Goal: Task Accomplishment & Management: Complete application form

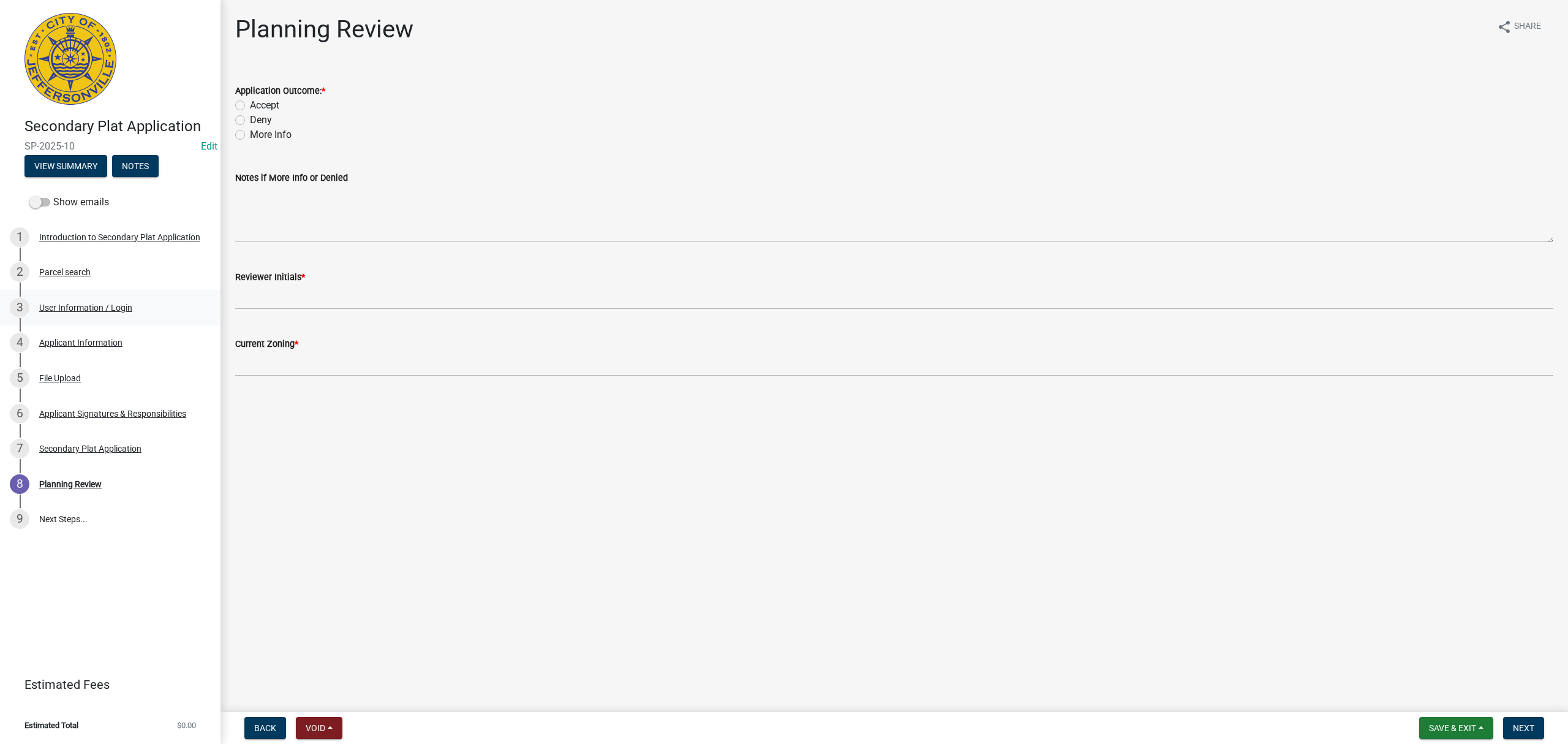
click at [136, 323] on link "3 User Information / Login" at bounding box center [110, 308] width 221 height 35
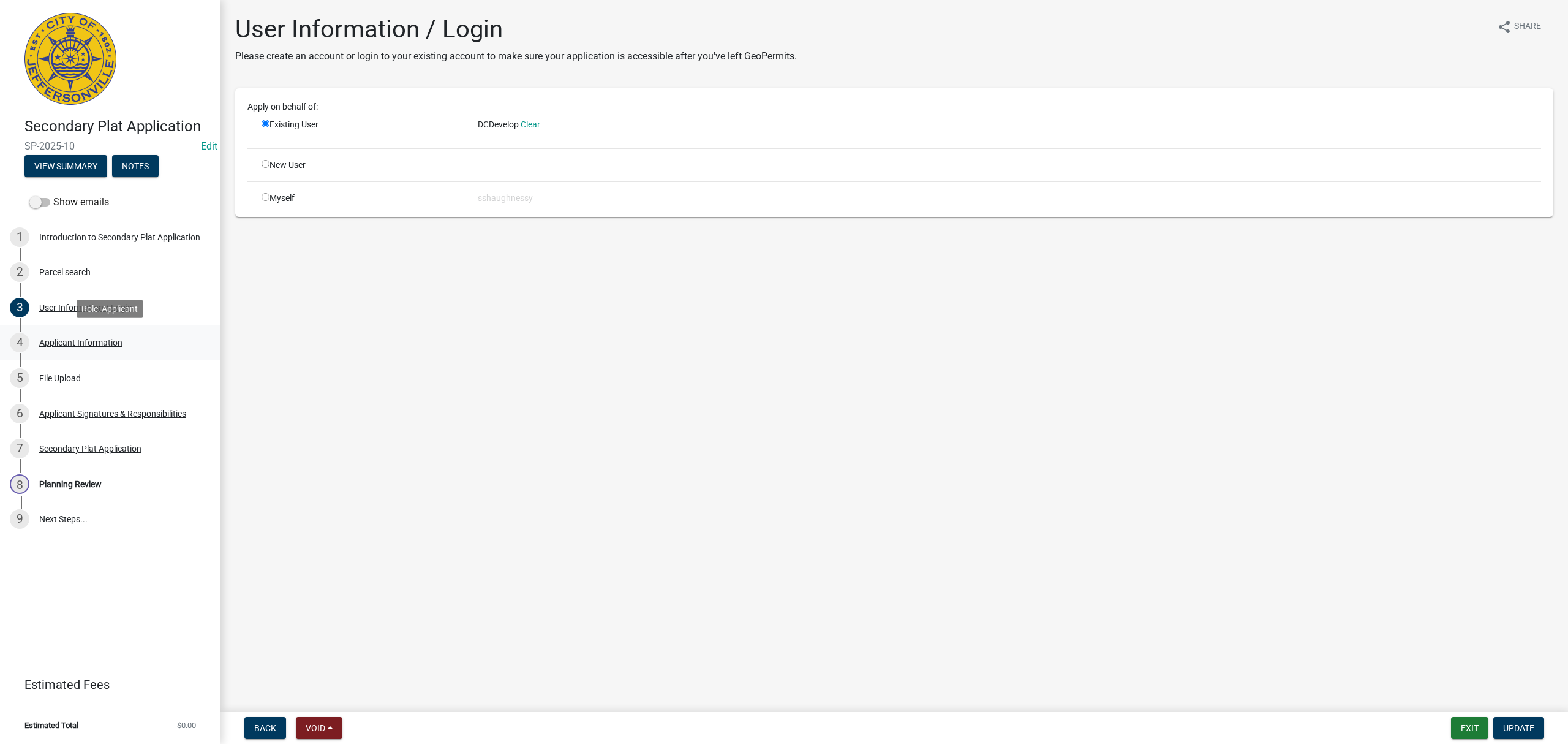
click at [143, 344] on div "4 Applicant Information" at bounding box center [105, 342] width 191 height 20
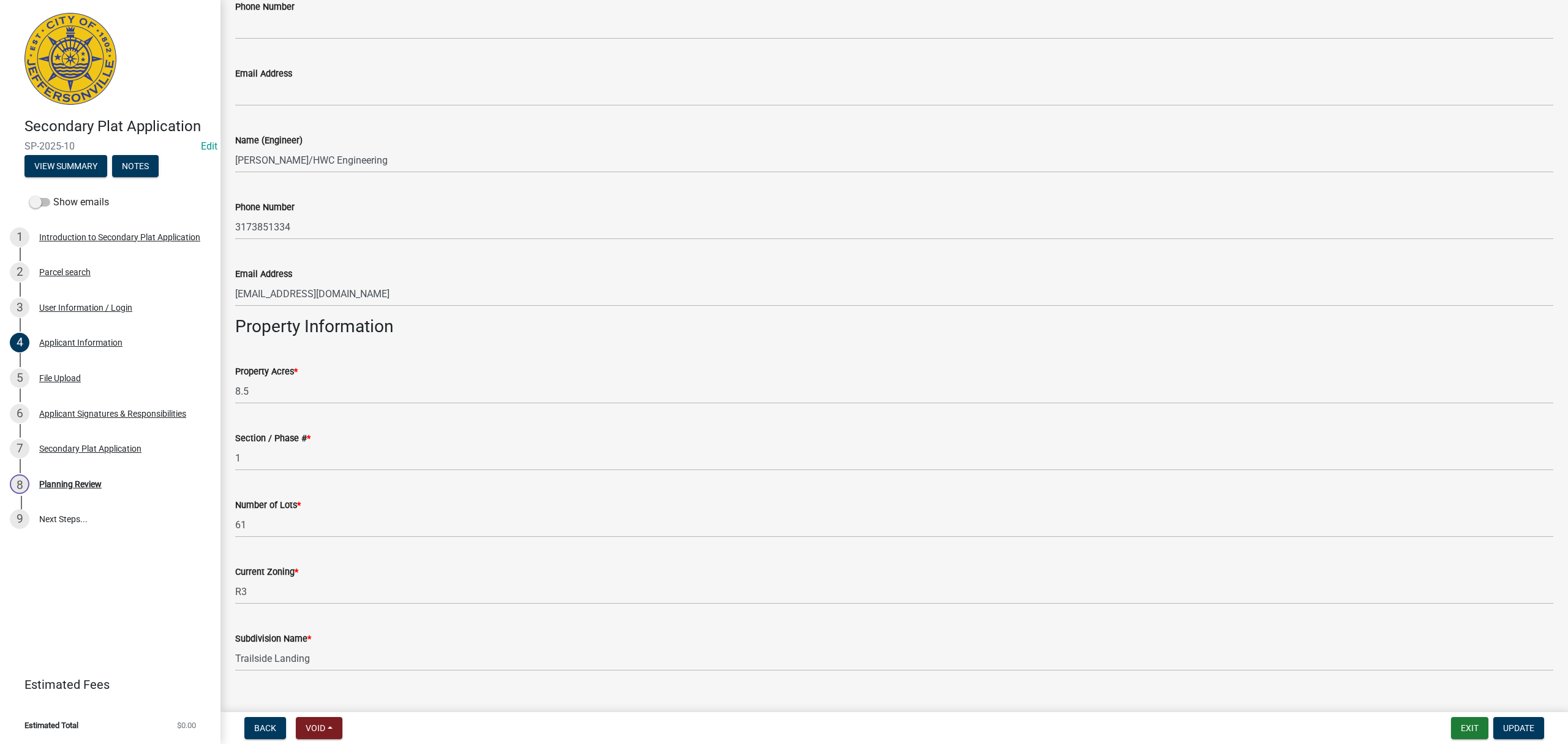
scroll to position [501, 0]
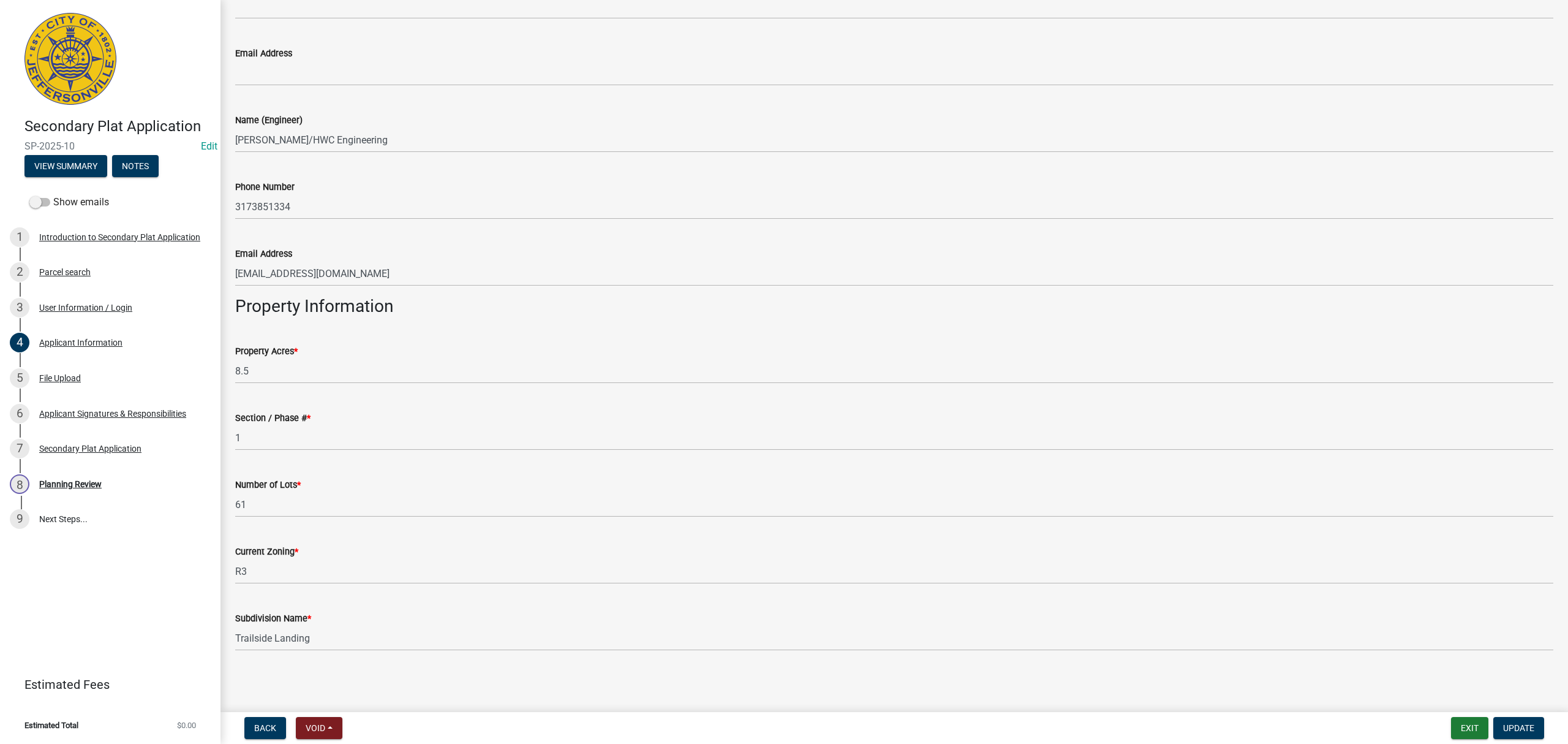
click at [123, 378] on div "5 File Upload" at bounding box center [105, 378] width 191 height 20
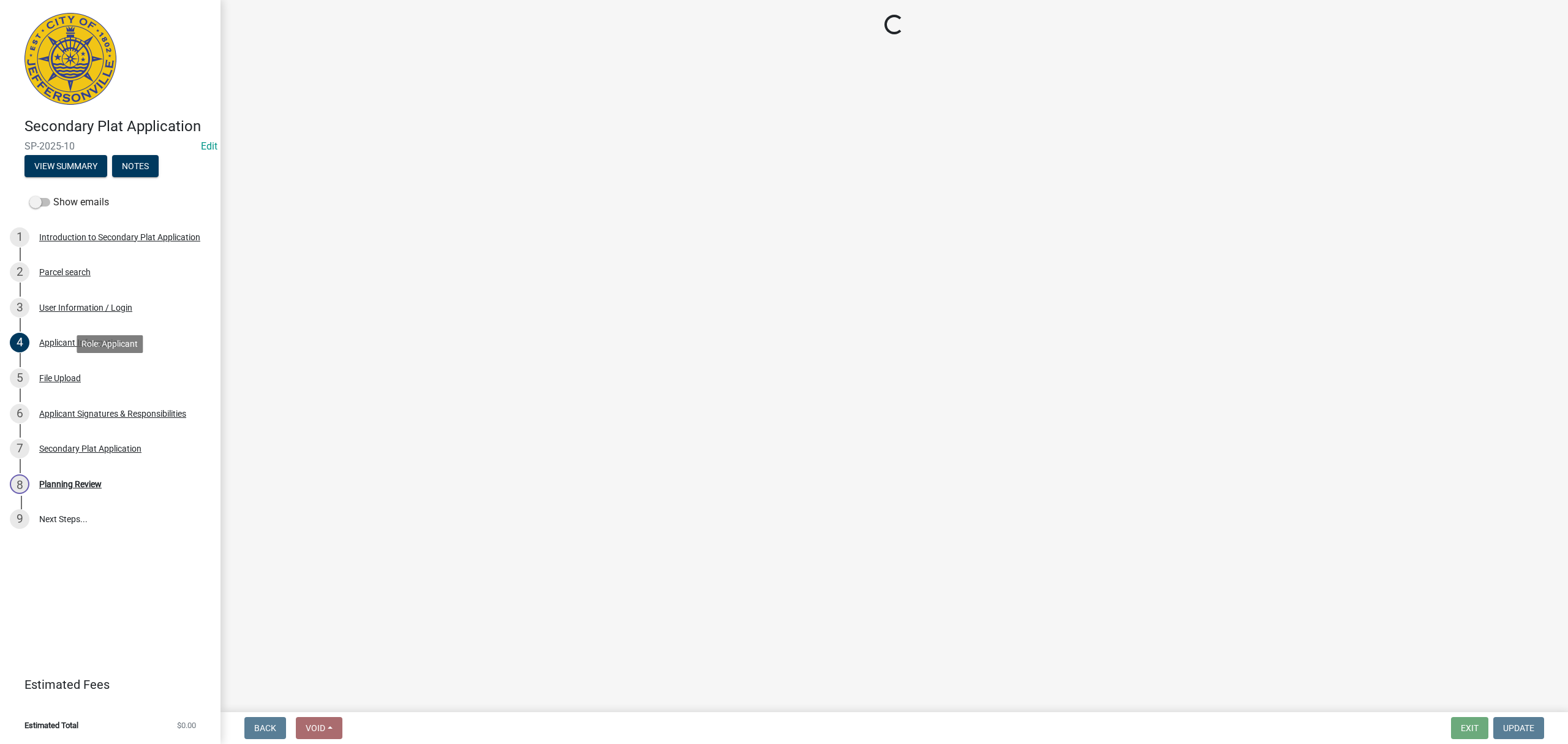
scroll to position [0, 0]
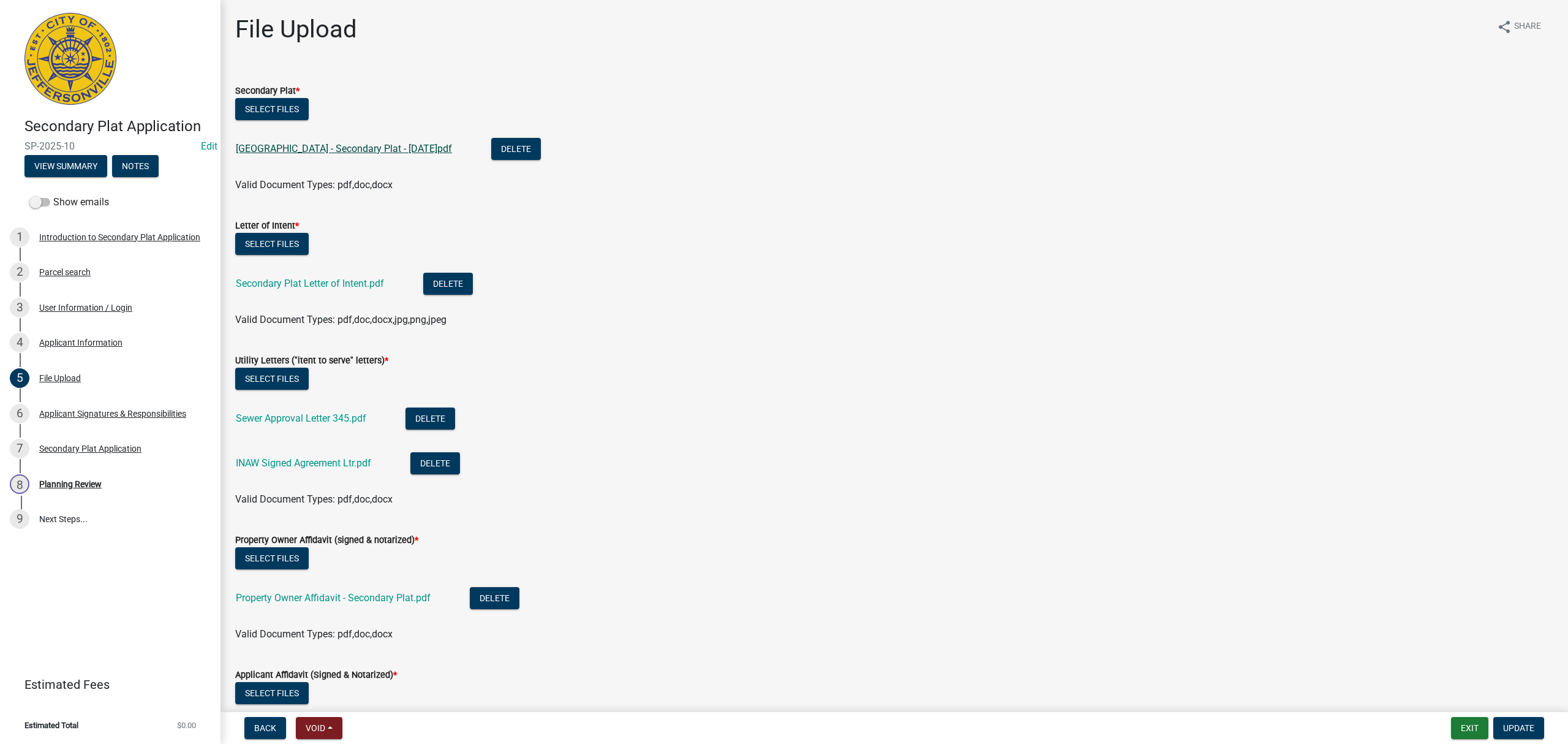
click at [402, 146] on link "[GEOGRAPHIC_DATA] - Secondary Plat - [DATE]pdf" at bounding box center [344, 148] width 216 height 12
click at [124, 322] on link "3 User Information / Login" at bounding box center [110, 308] width 221 height 35
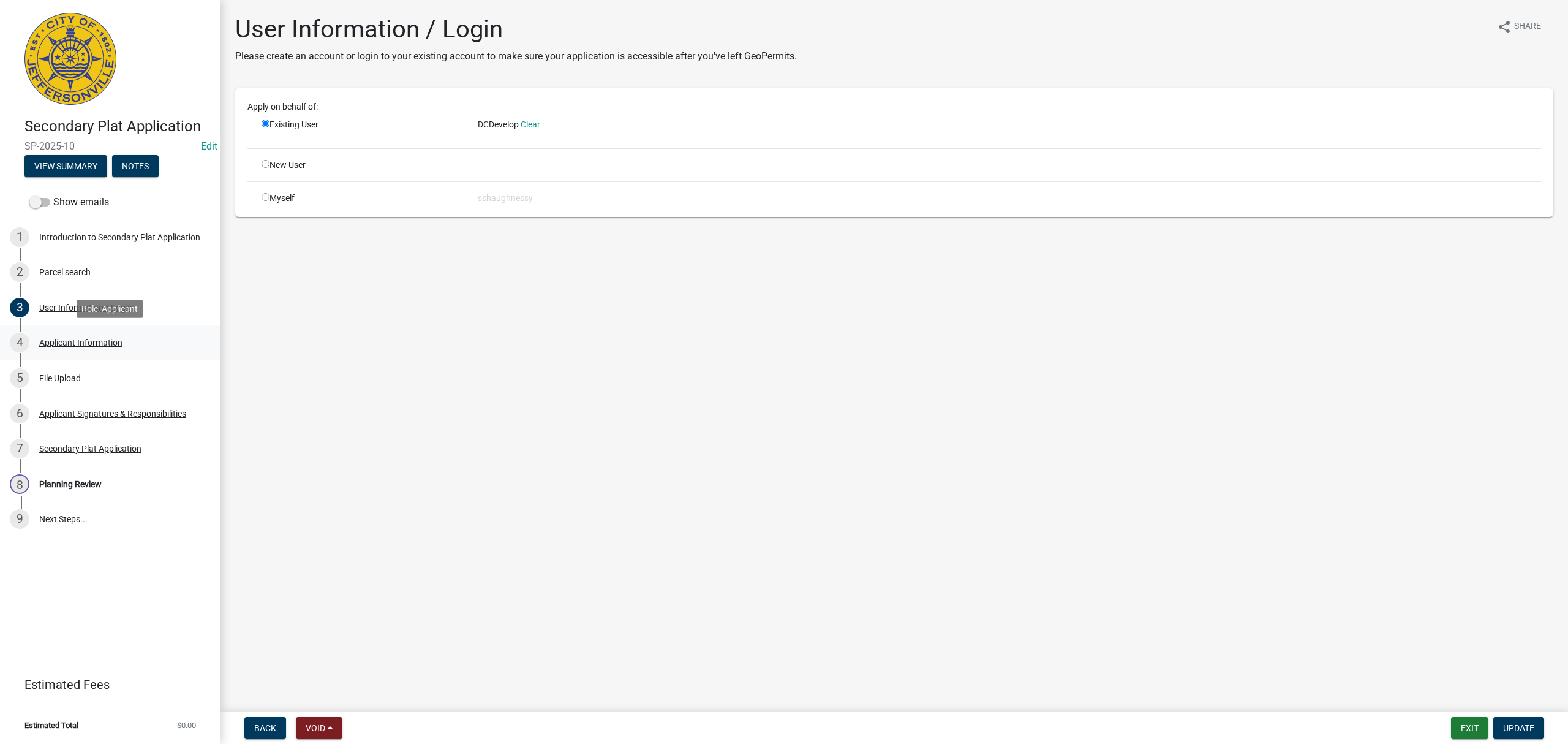
click at [122, 343] on div "4 Applicant Information" at bounding box center [105, 342] width 191 height 20
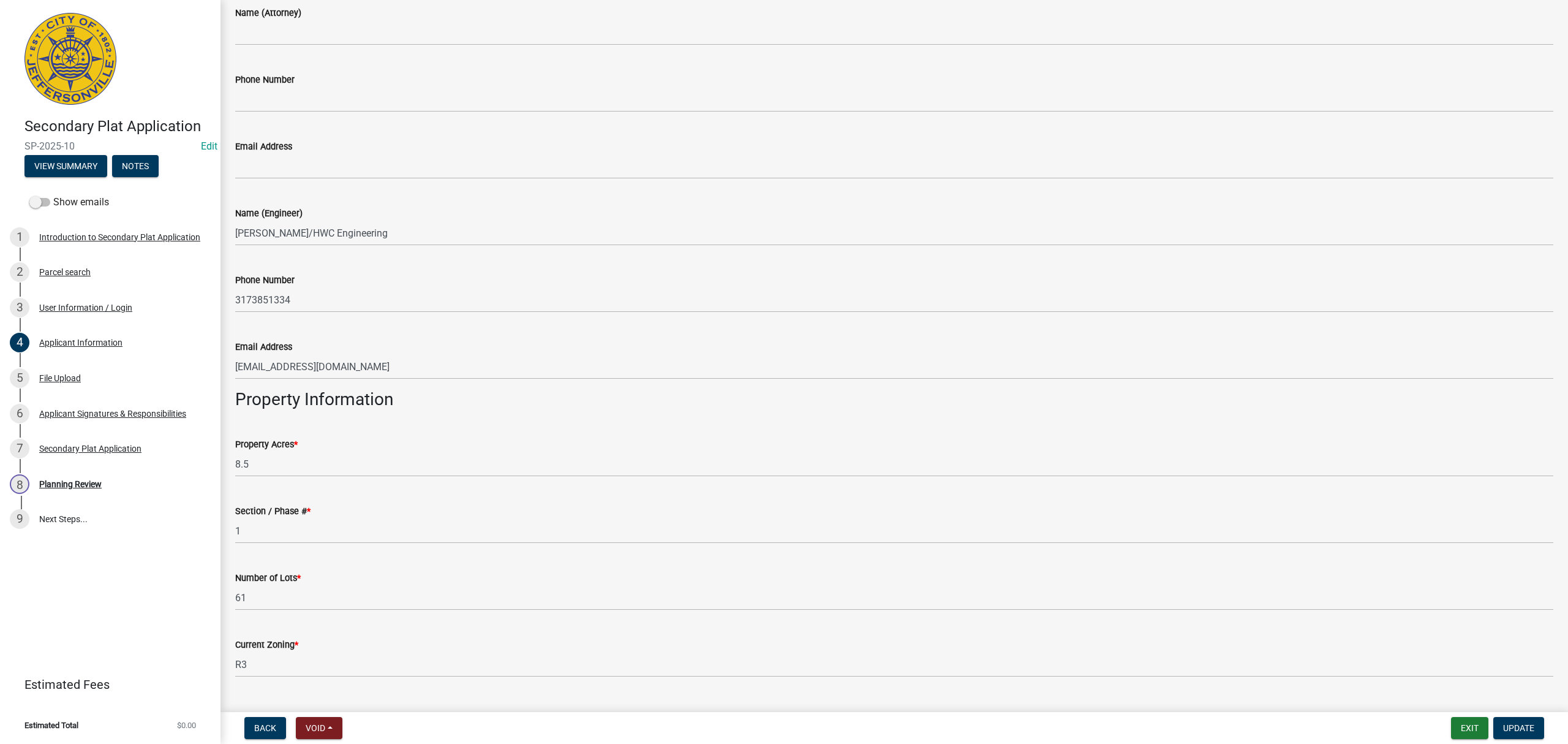
scroll to position [501, 0]
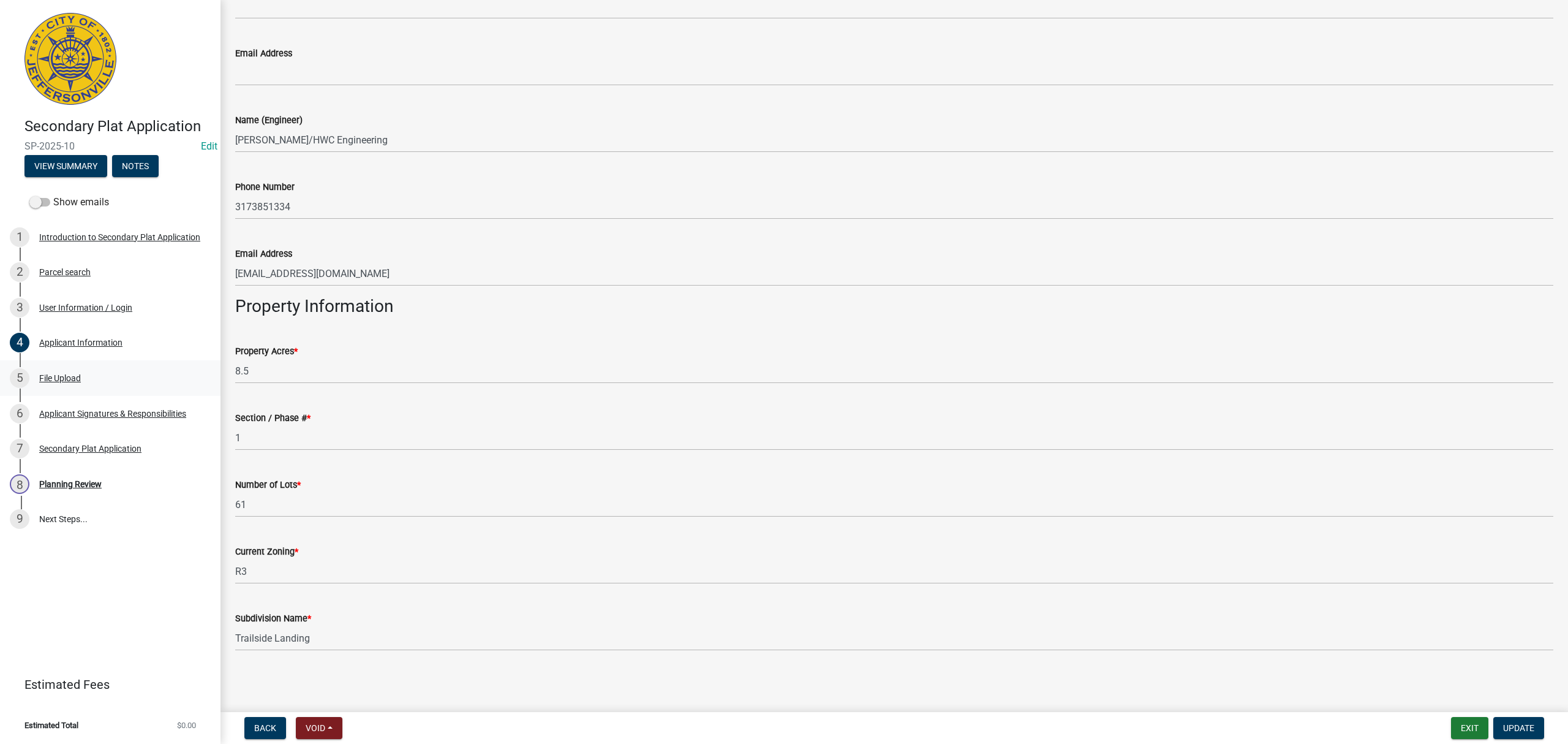
click at [101, 371] on div "5 File Upload" at bounding box center [105, 378] width 191 height 20
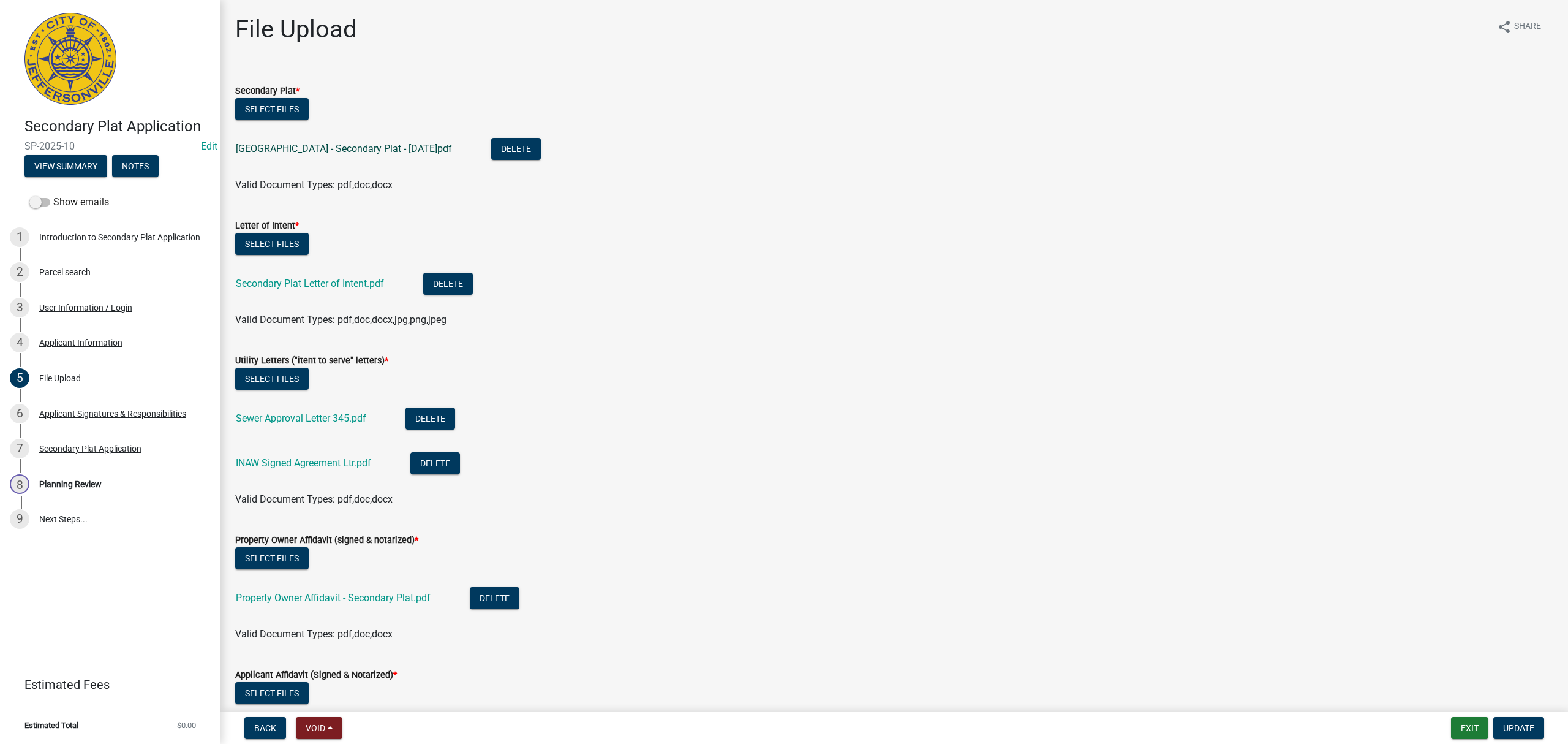
click at [332, 143] on link "[GEOGRAPHIC_DATA] - Secondary Plat - [DATE]pdf" at bounding box center [344, 148] width 216 height 12
click at [259, 278] on link "Secondary Plat Letter of Intent.pdf" at bounding box center [310, 283] width 148 height 12
click at [285, 419] on link "Sewer Approval Letter 345.pdf" at bounding box center [301, 418] width 130 height 12
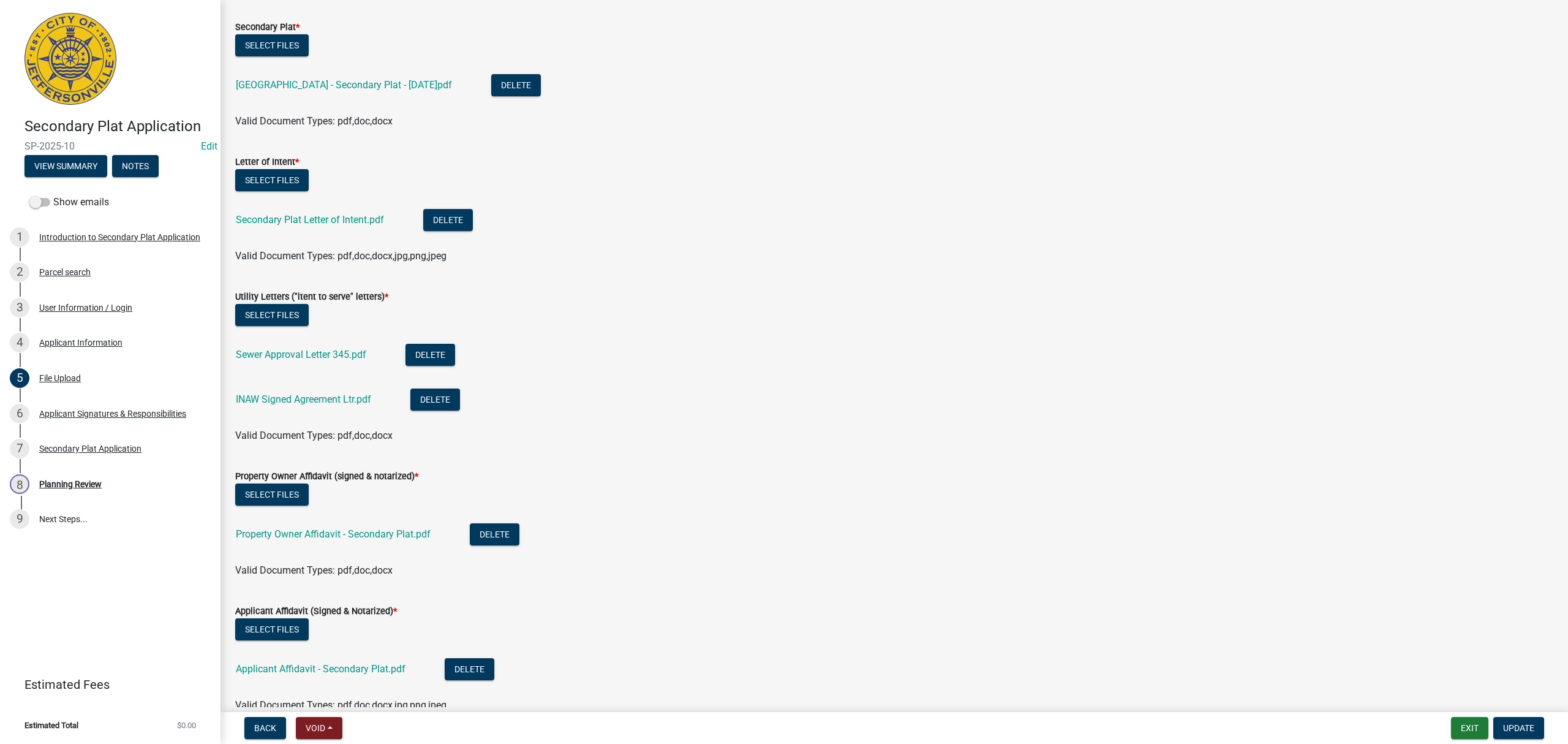
scroll to position [82, 0]
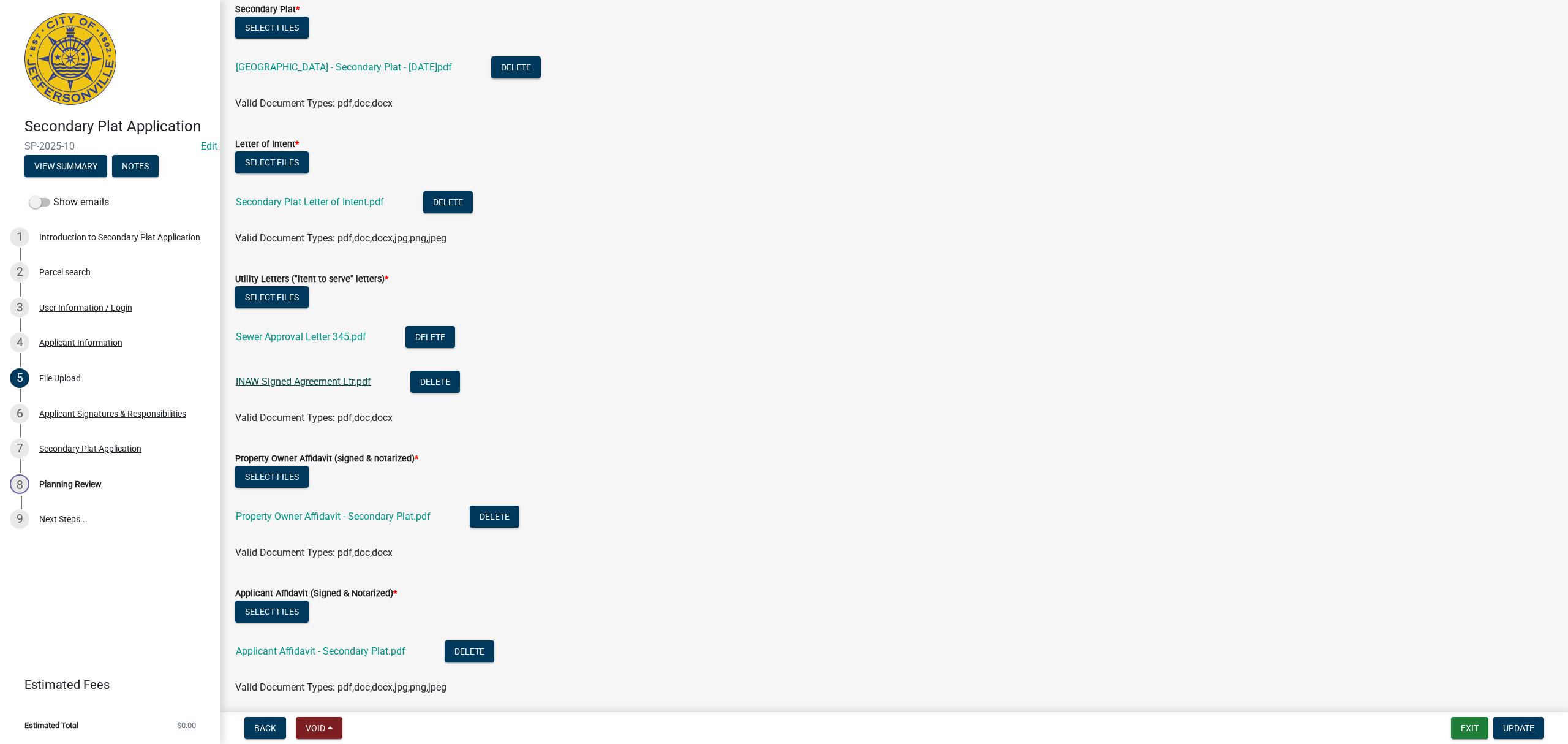
click at [324, 380] on link "INAW Signed Agreement Ltr.pdf" at bounding box center [303, 381] width 135 height 12
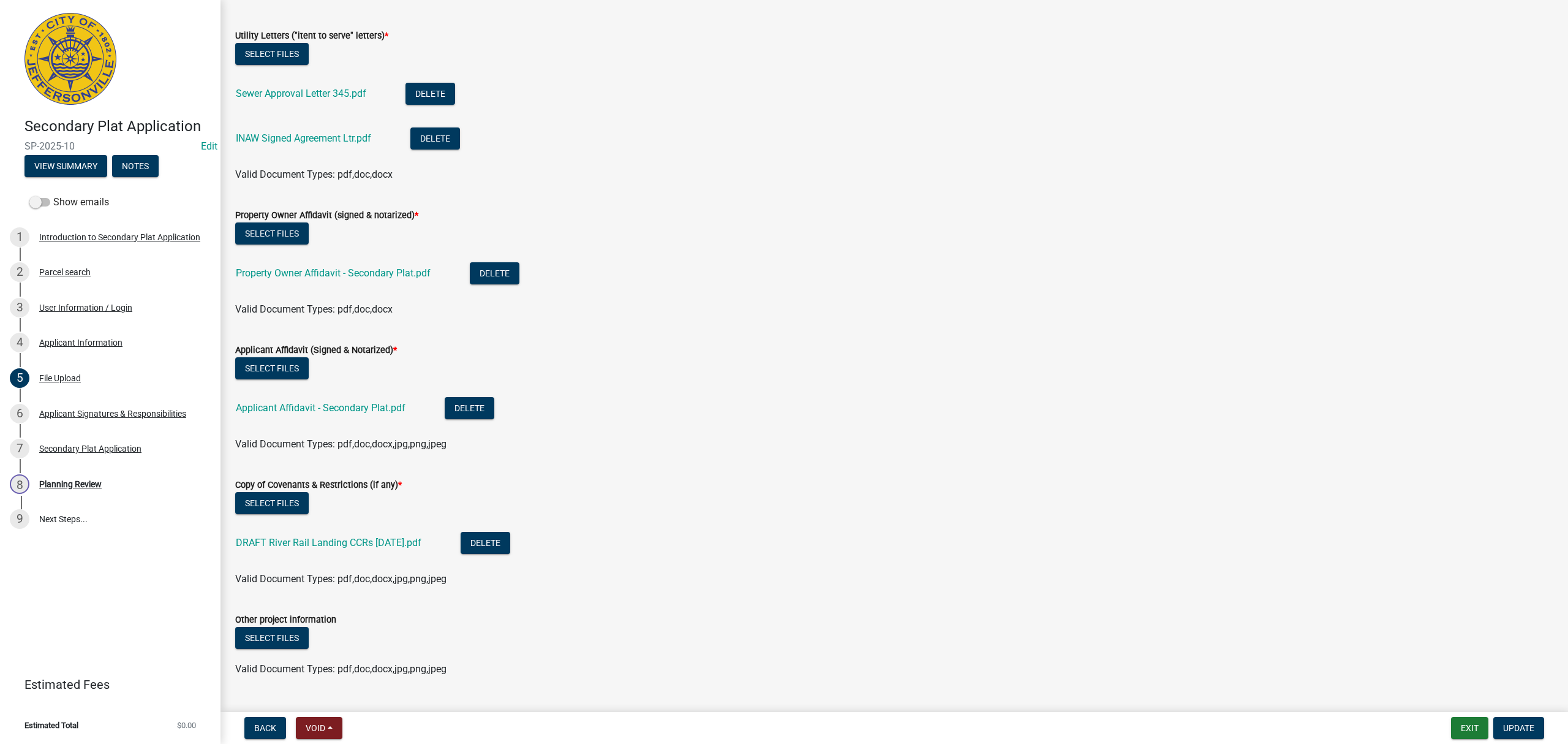
scroll to position [327, 0]
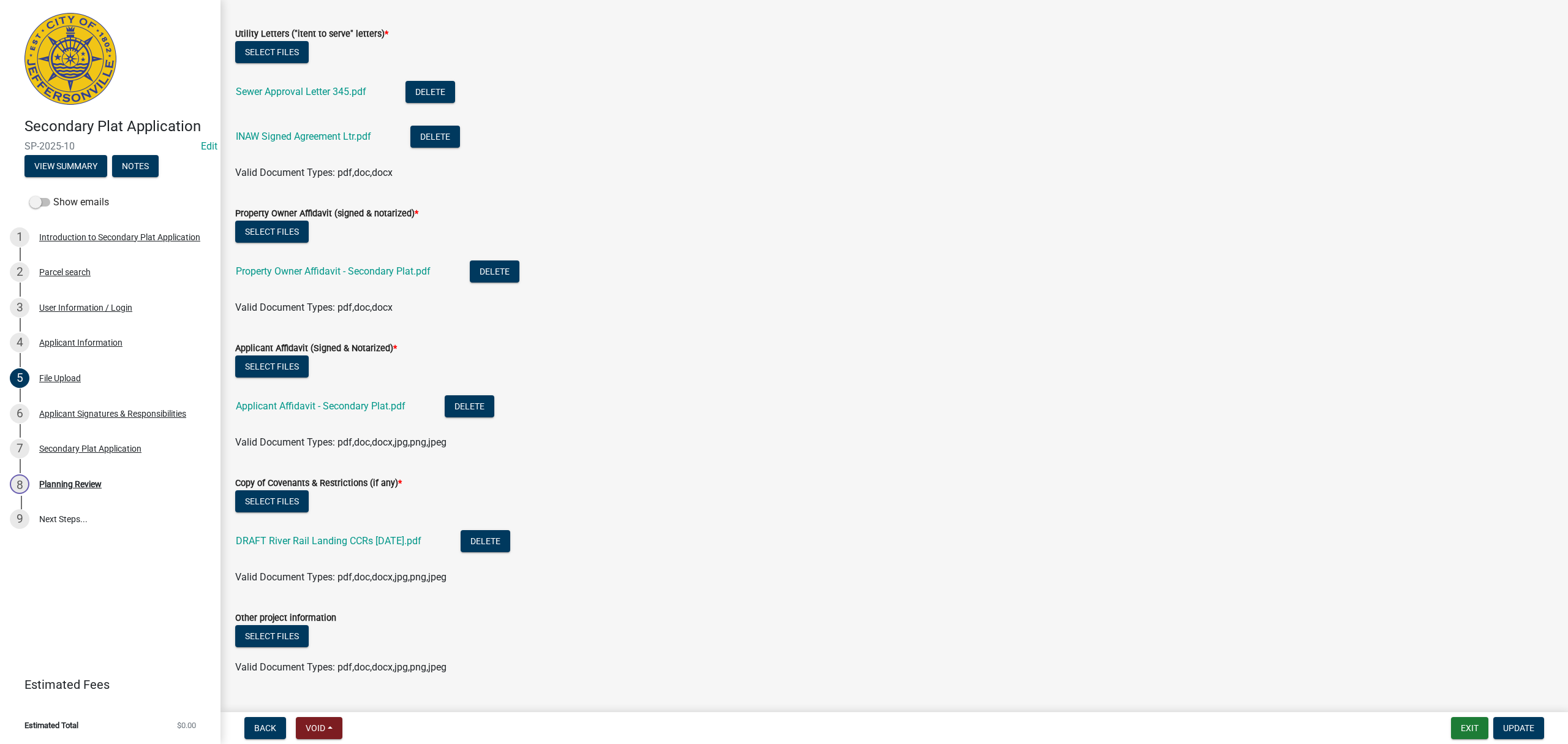
click at [378, 277] on div "Property Owner Affidavit - Secondary Plat.pdf" at bounding box center [343, 272] width 215 height 25
click at [378, 275] on link "Property Owner Affidavit - Secondary Plat.pdf" at bounding box center [333, 271] width 195 height 12
click at [367, 408] on link "Applicant Affidavit - Secondary Plat.pdf" at bounding box center [321, 406] width 170 height 12
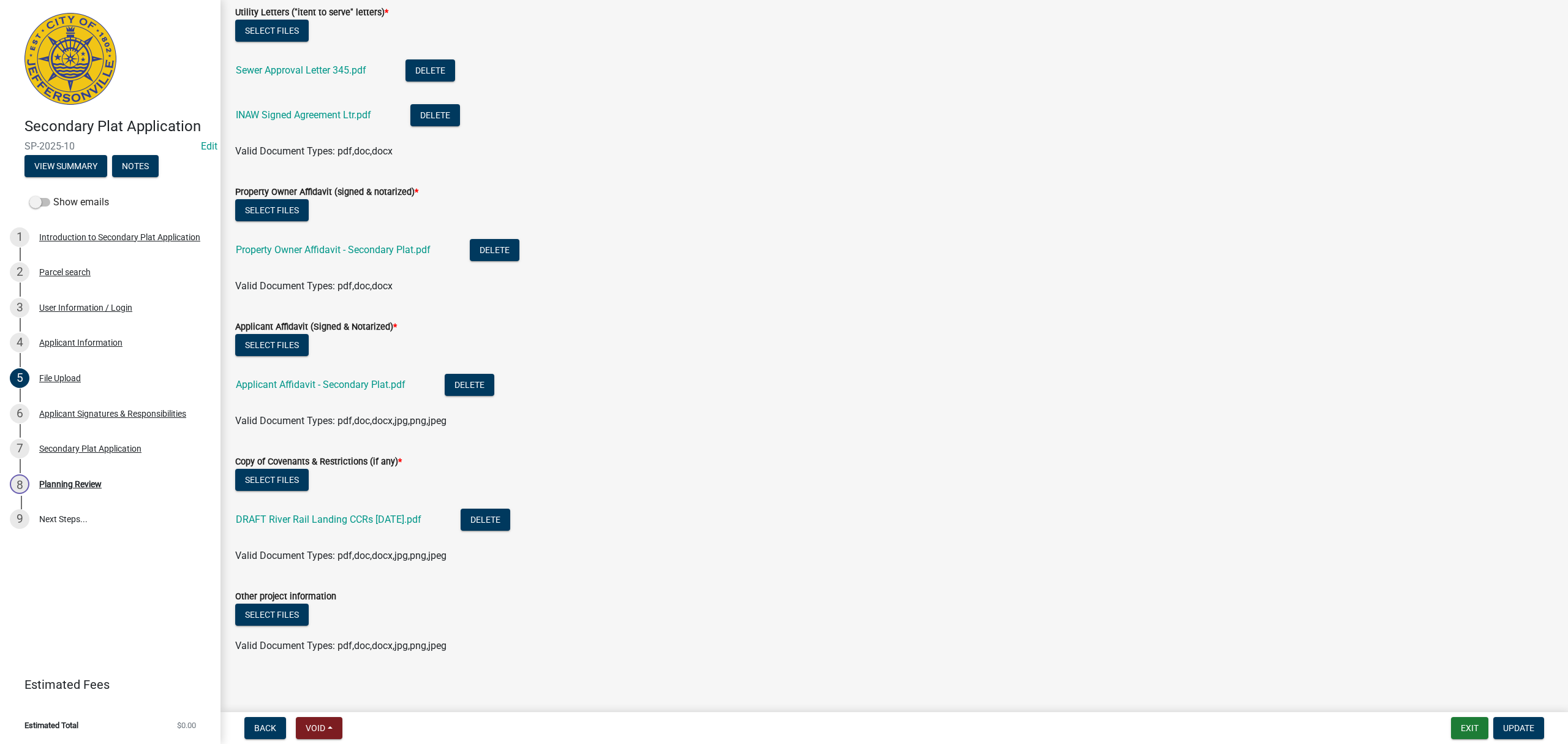
scroll to position [353, 0]
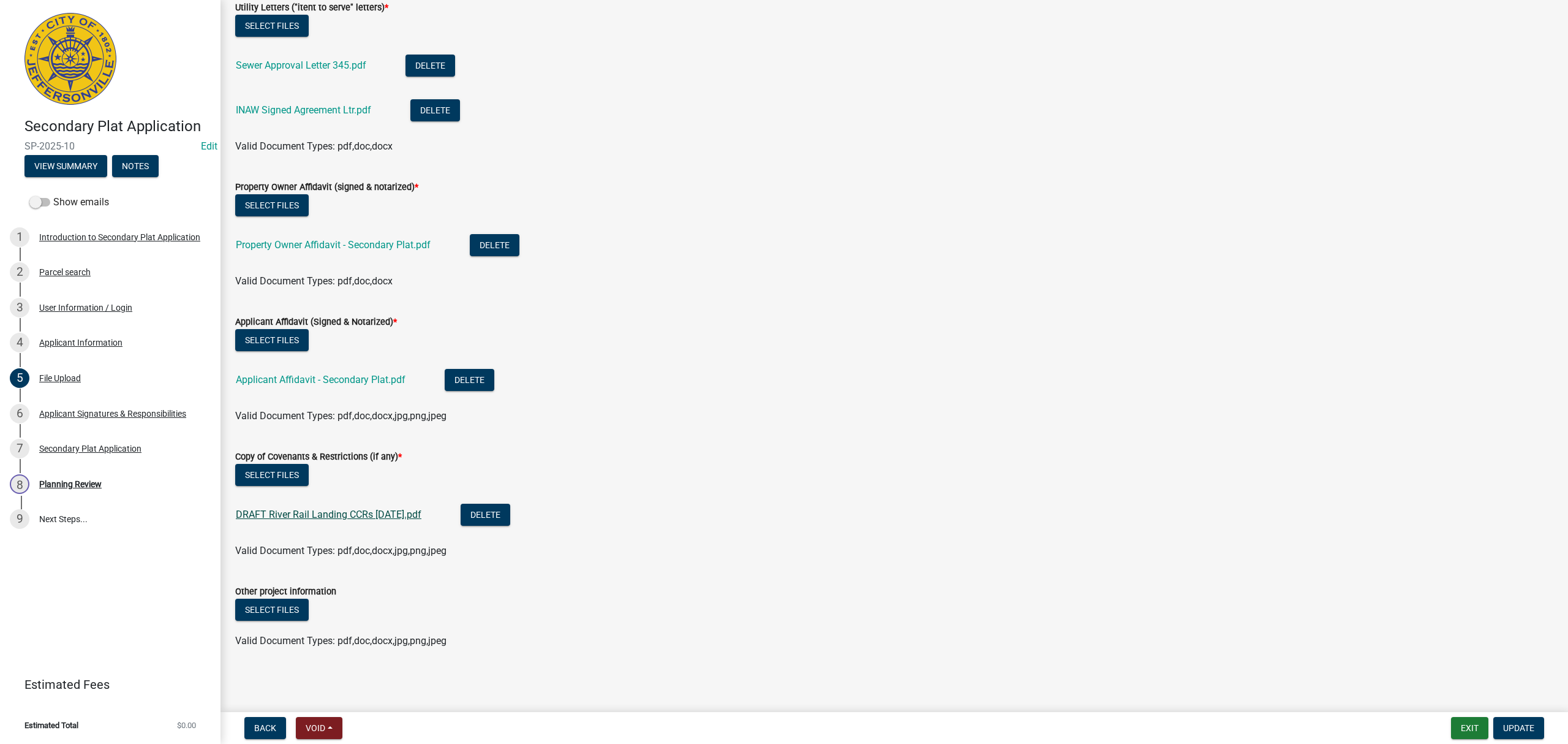
click at [341, 510] on link "DRAFT River Rail Landing CCRs [DATE].pdf" at bounding box center [328, 514] width 185 height 12
click at [157, 413] on div "Applicant Signatures & Responsibilities" at bounding box center [113, 413] width 147 height 9
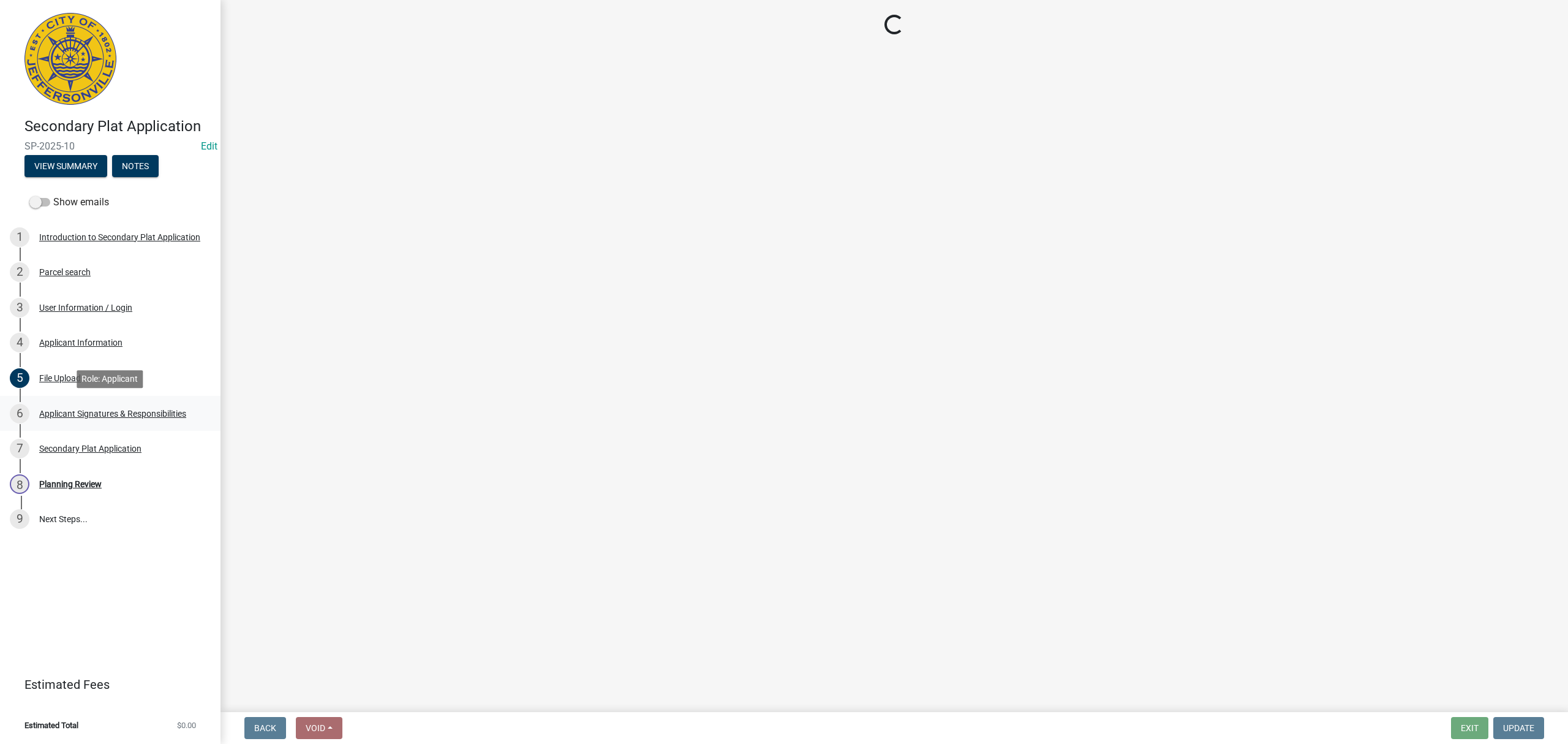
scroll to position [0, 0]
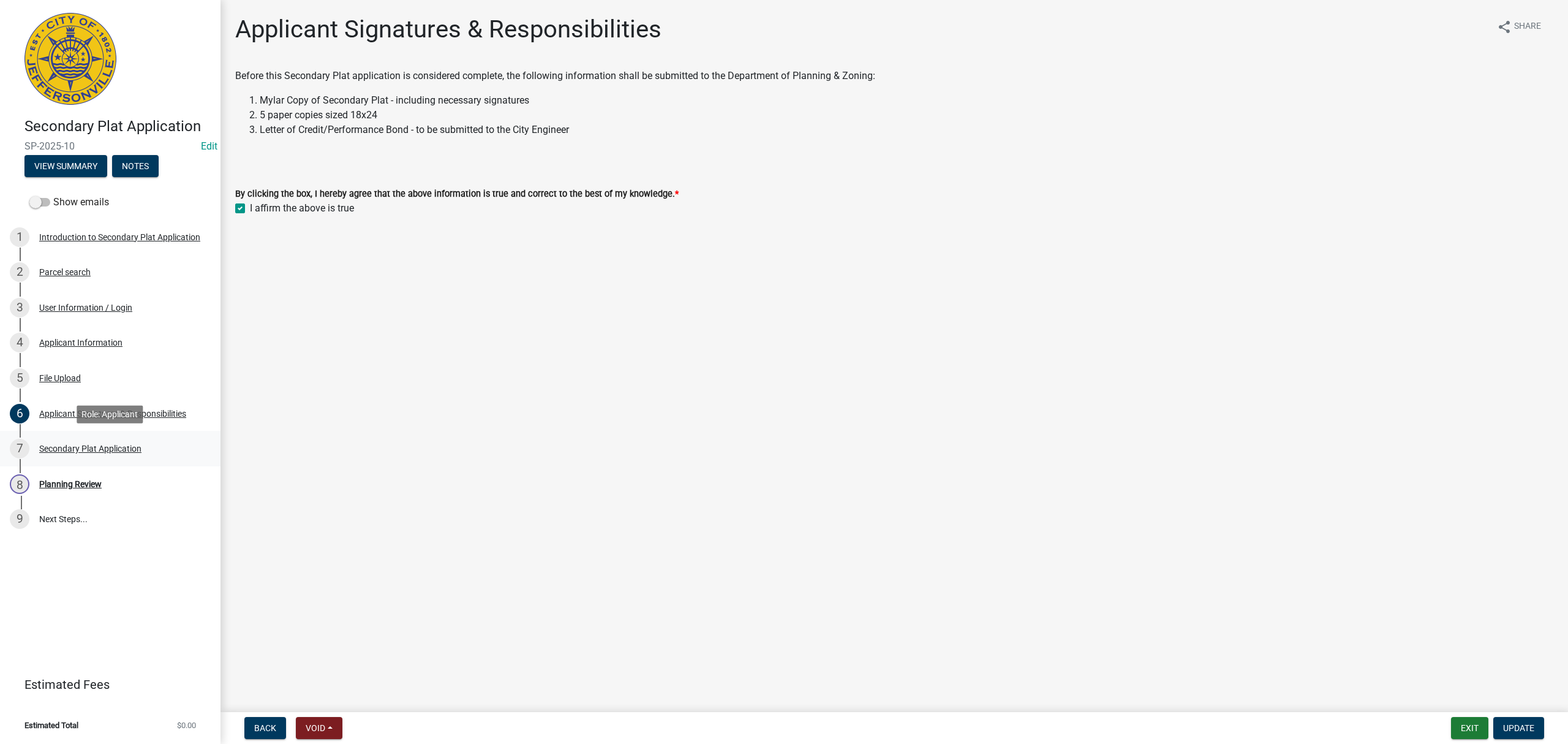
click at [142, 437] on link "7 Secondary Plat Application" at bounding box center [110, 448] width 221 height 35
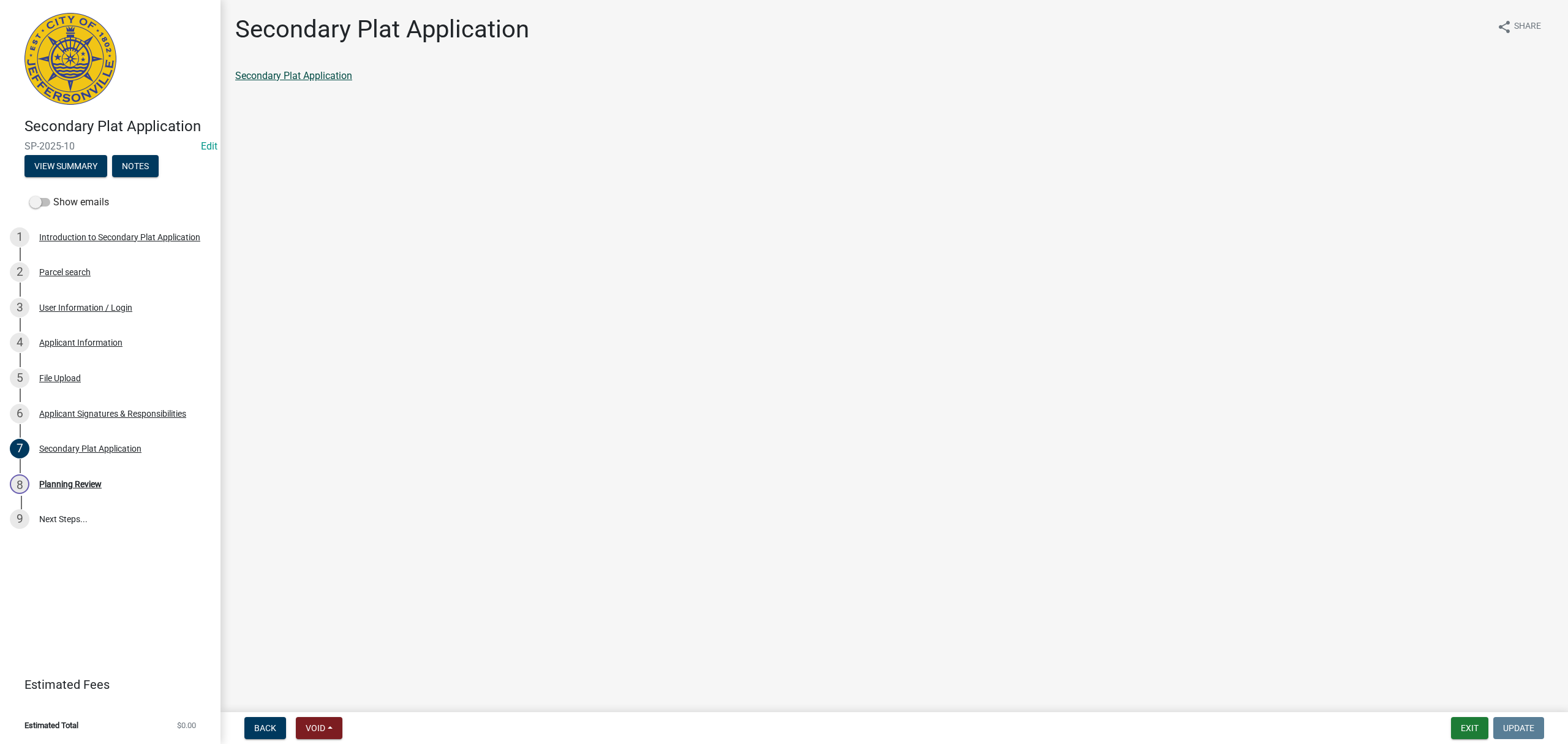
click at [342, 77] on link "Secondary Plat Application" at bounding box center [293, 75] width 117 height 12
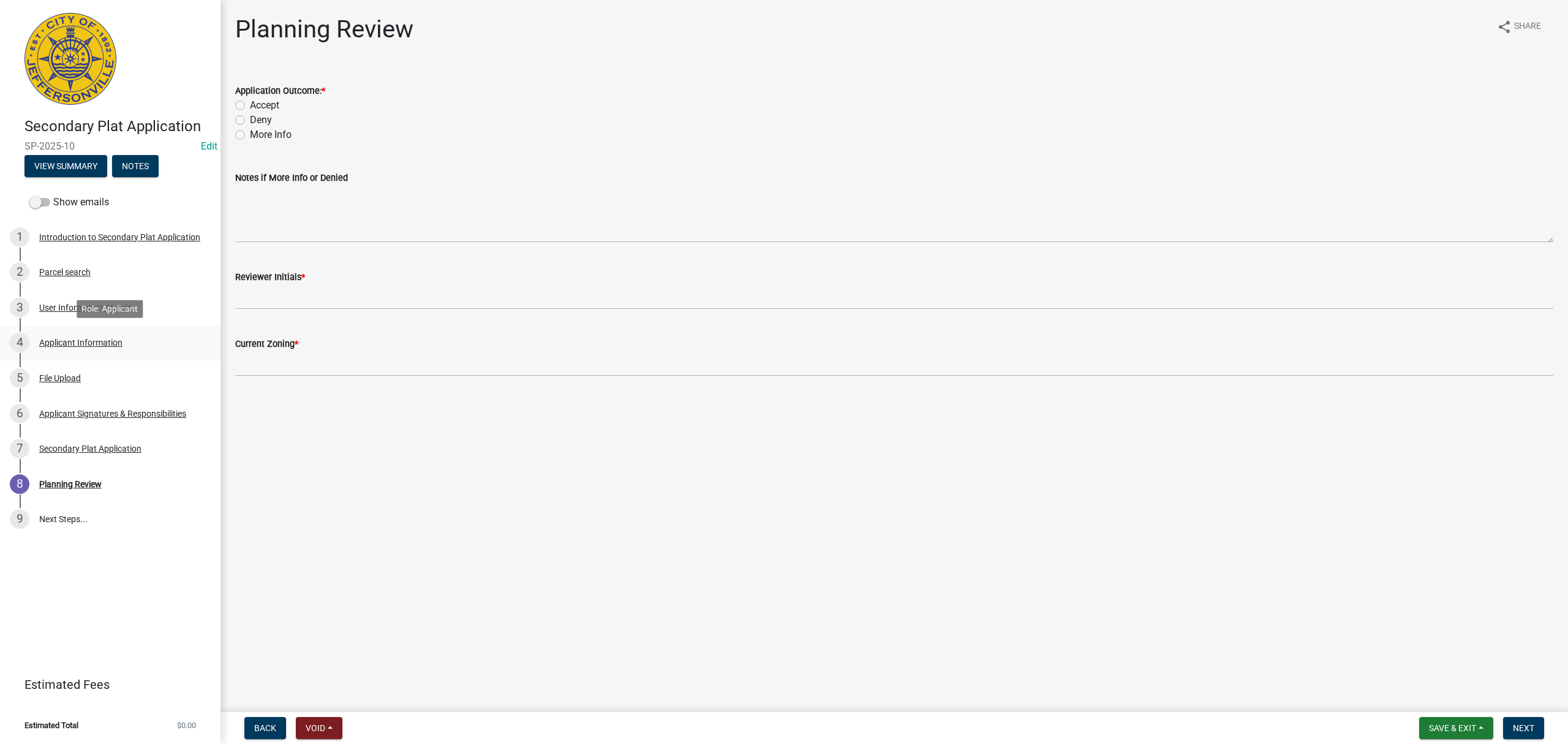
click at [128, 353] on link "4 Applicant Information" at bounding box center [110, 343] width 221 height 35
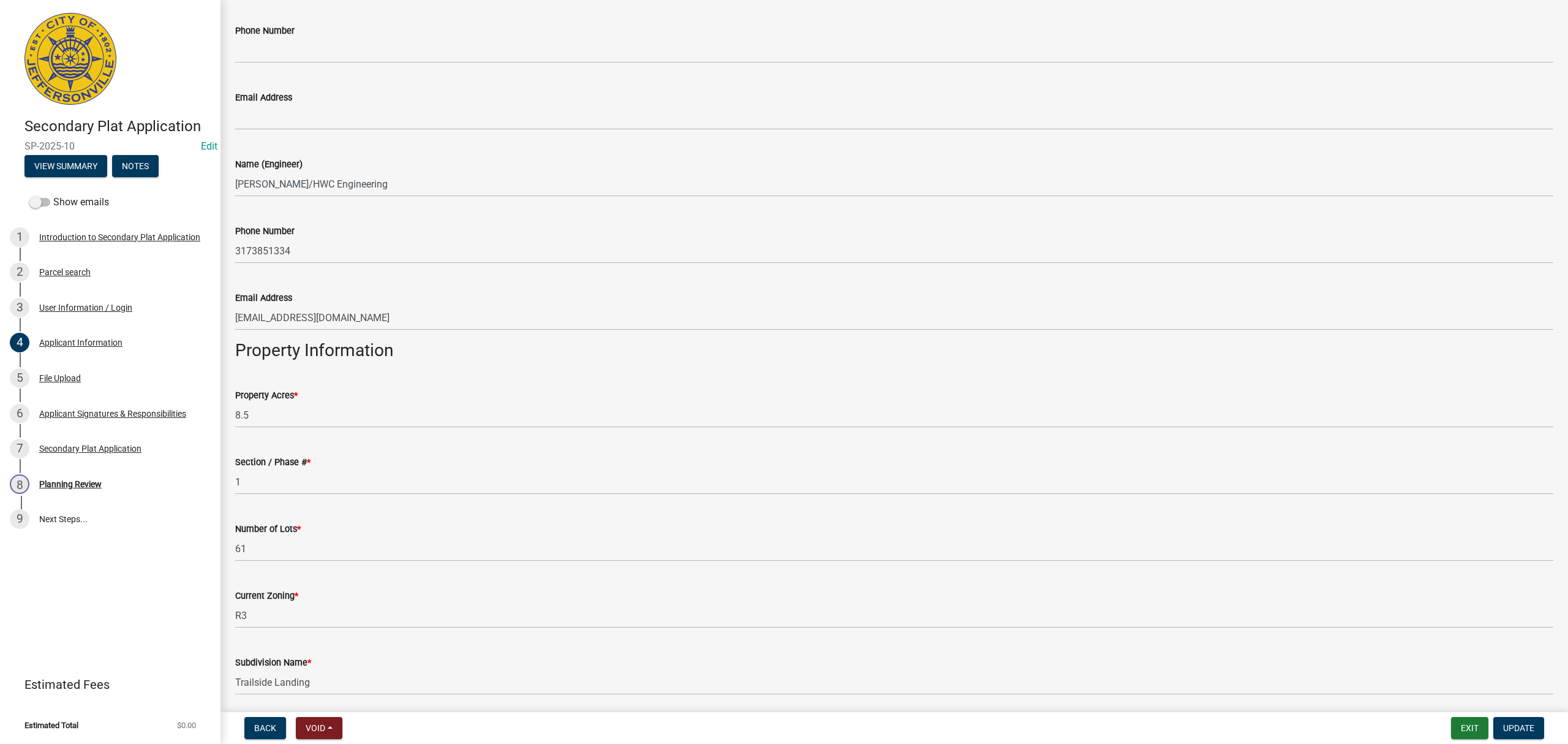
scroll to position [501, 0]
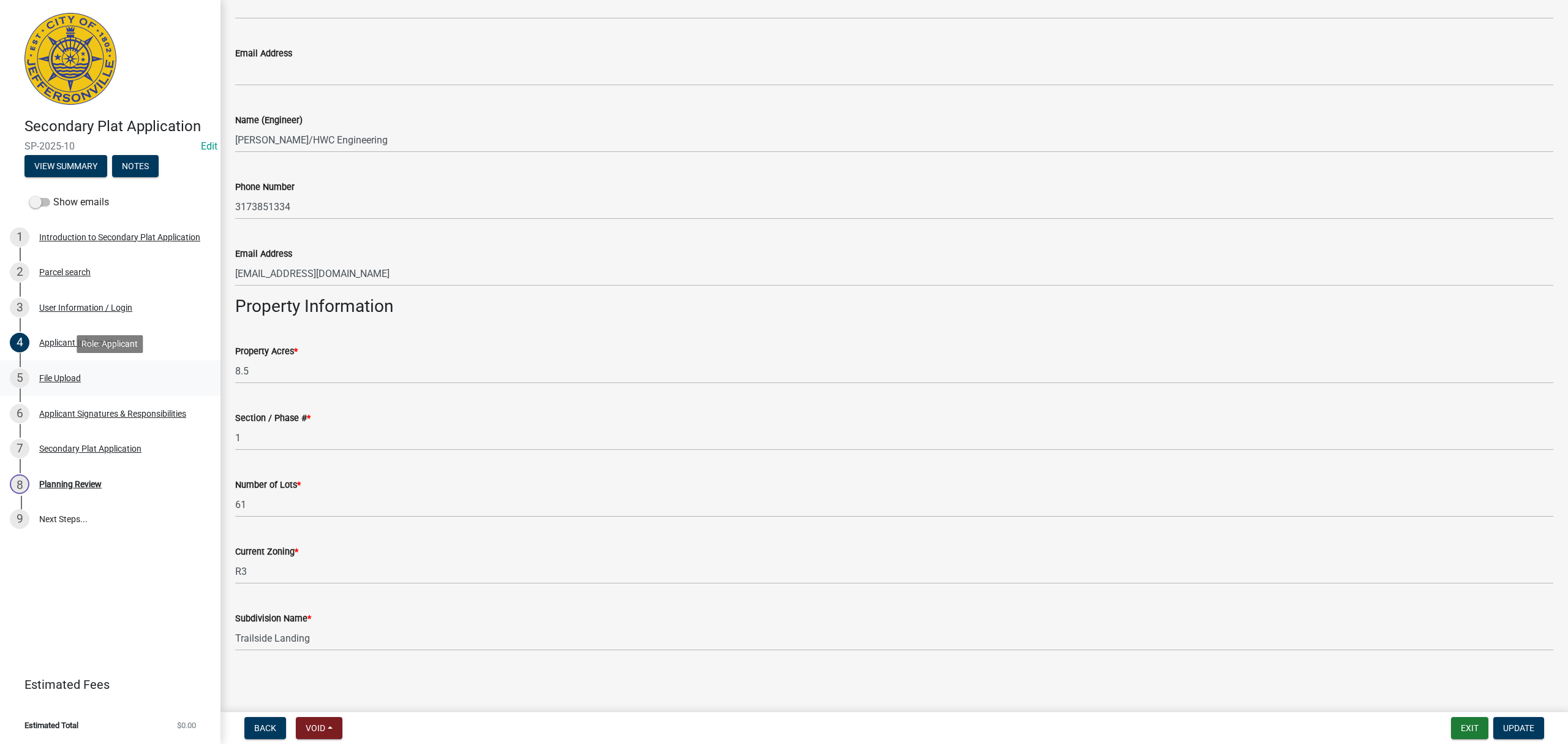
click at [94, 383] on div "5 File Upload" at bounding box center [105, 378] width 191 height 20
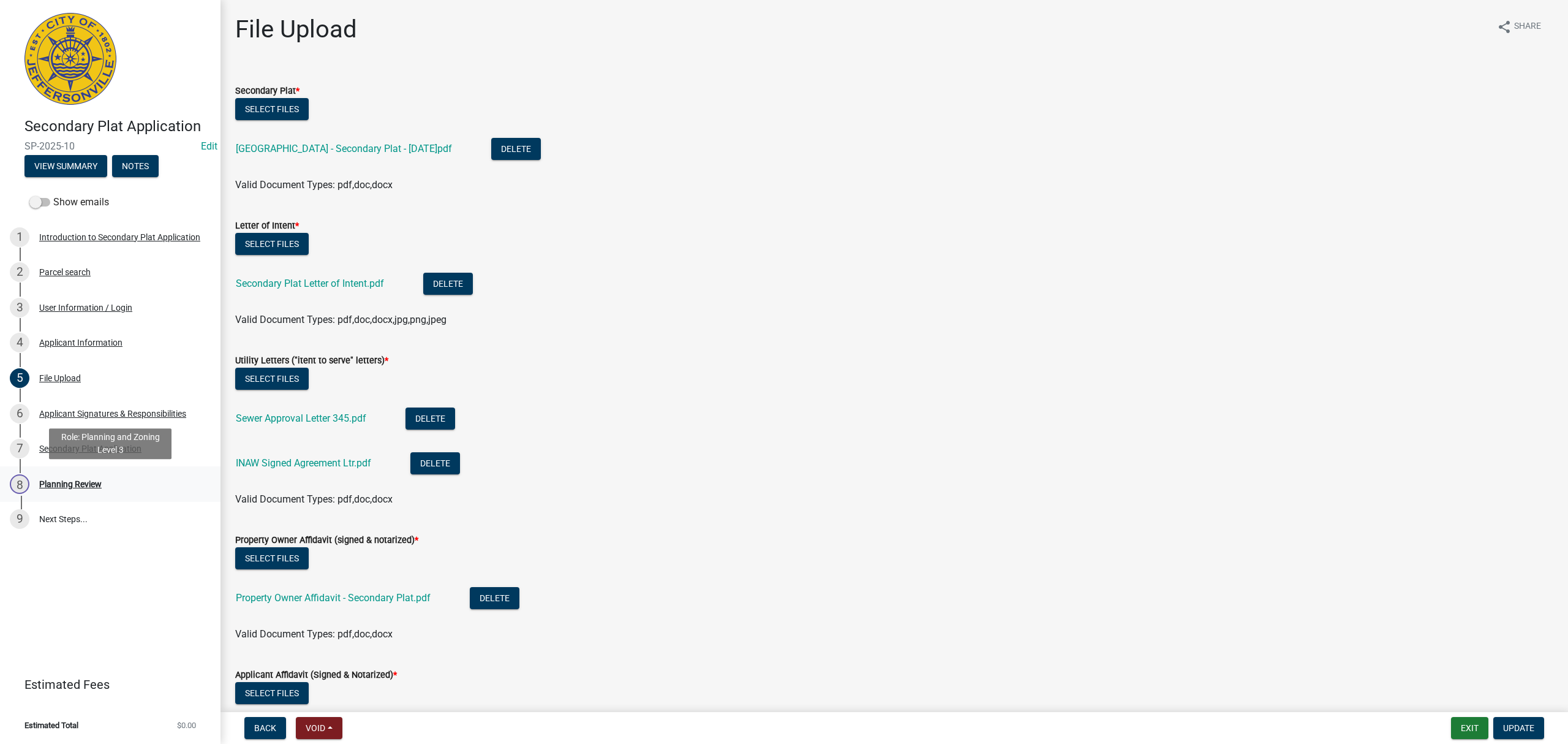
click at [106, 479] on div "8 Planning Review" at bounding box center [105, 484] width 191 height 20
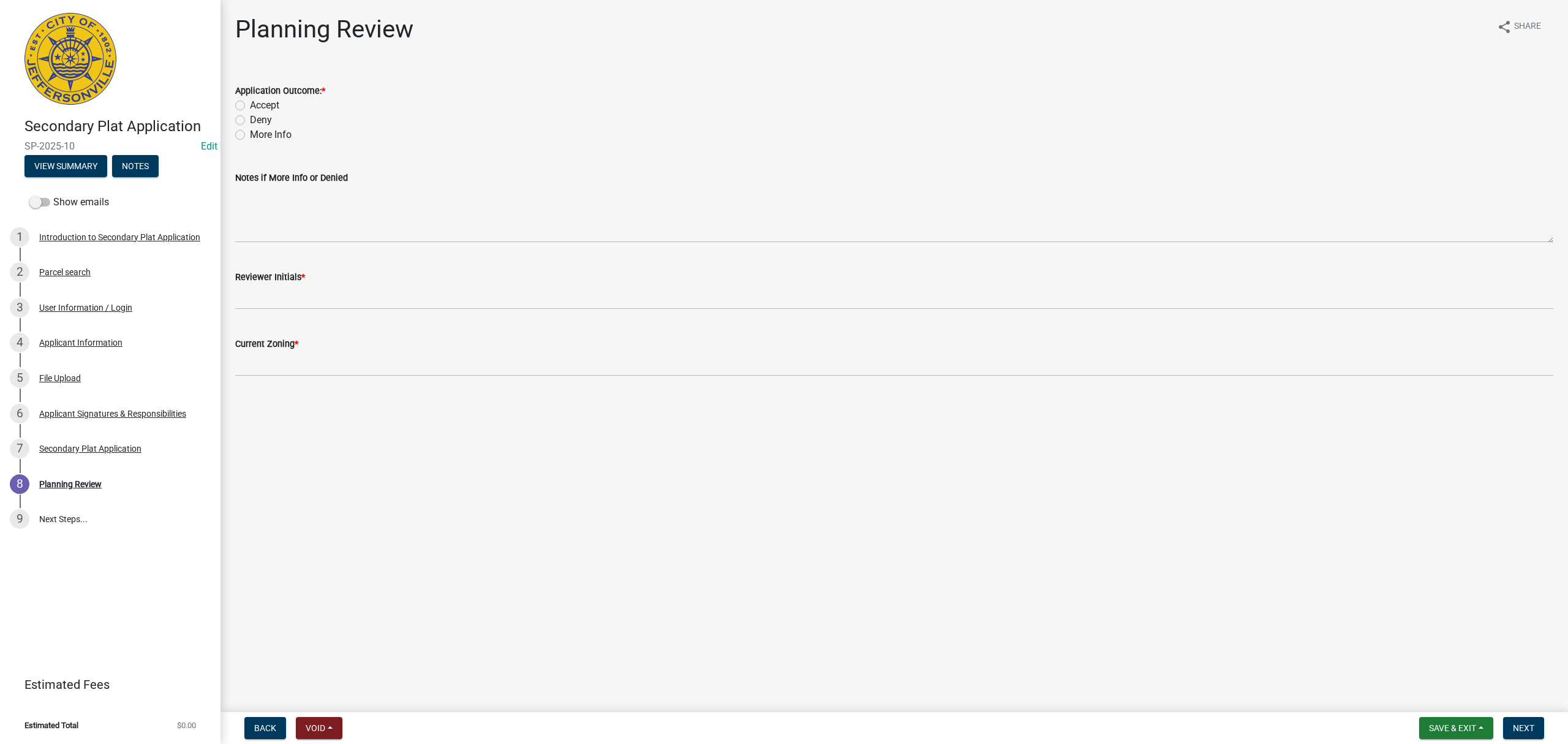
click at [255, 134] on label "More Info" at bounding box center [270, 135] width 41 height 15
click at [255, 134] on input "More Info" at bounding box center [254, 132] width 8 height 8
radio input "true"
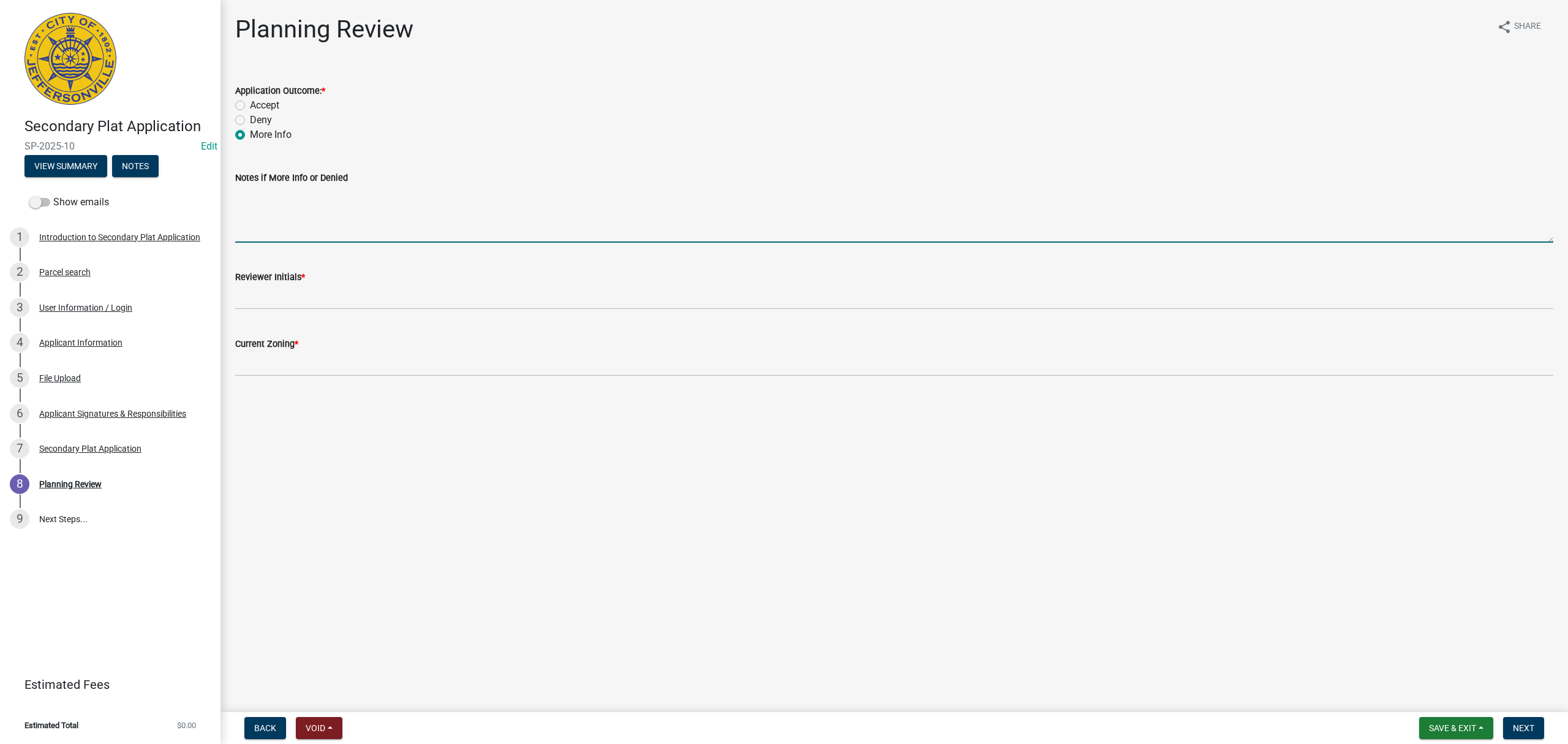
click at [291, 209] on textarea "Notes if More Info or Denied" at bounding box center [894, 213] width 1318 height 58
type textarea "Hello, we will also need Will Serve letters from a gas company and from an elec…"
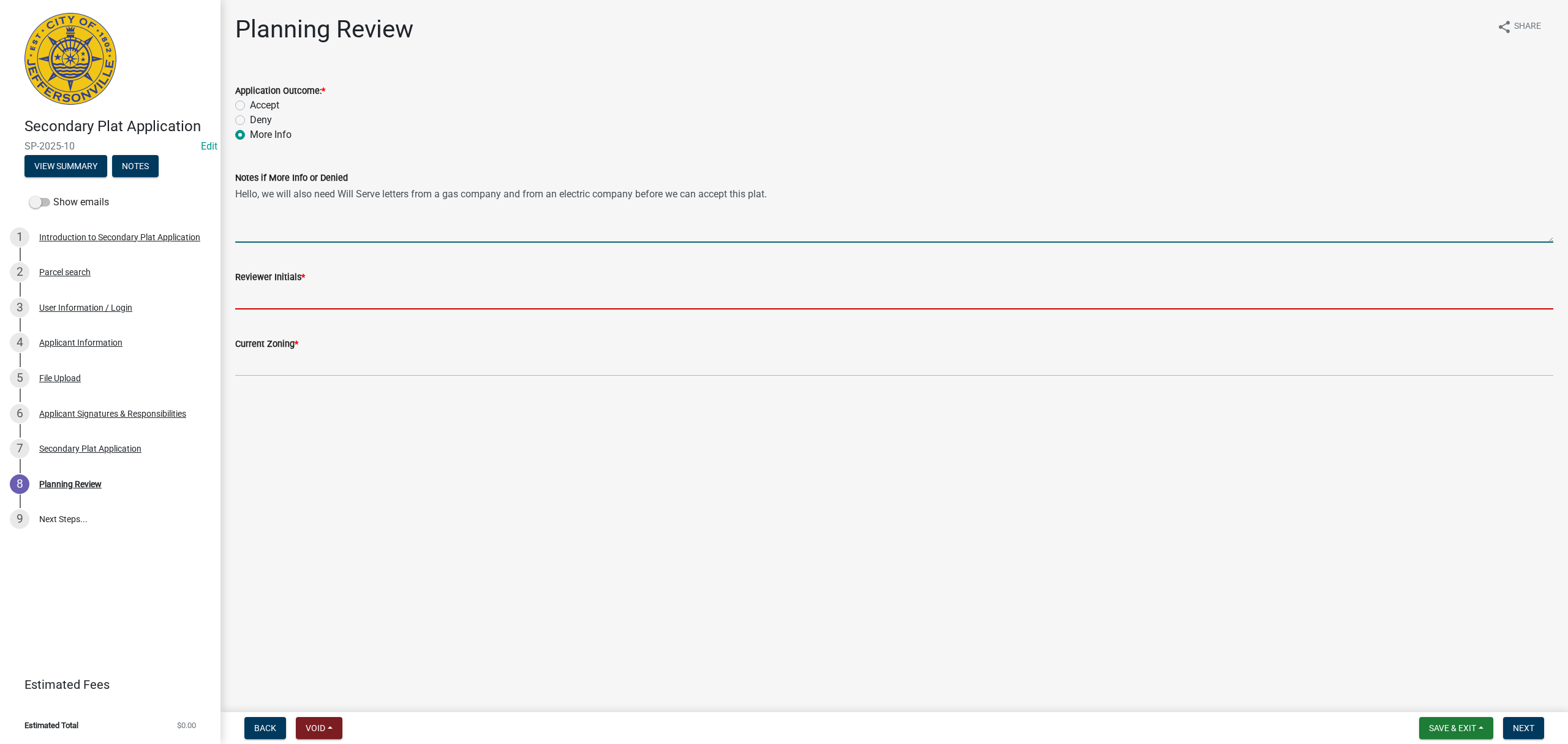
click at [306, 302] on input "Reviewer Initials *" at bounding box center [894, 296] width 1318 height 25
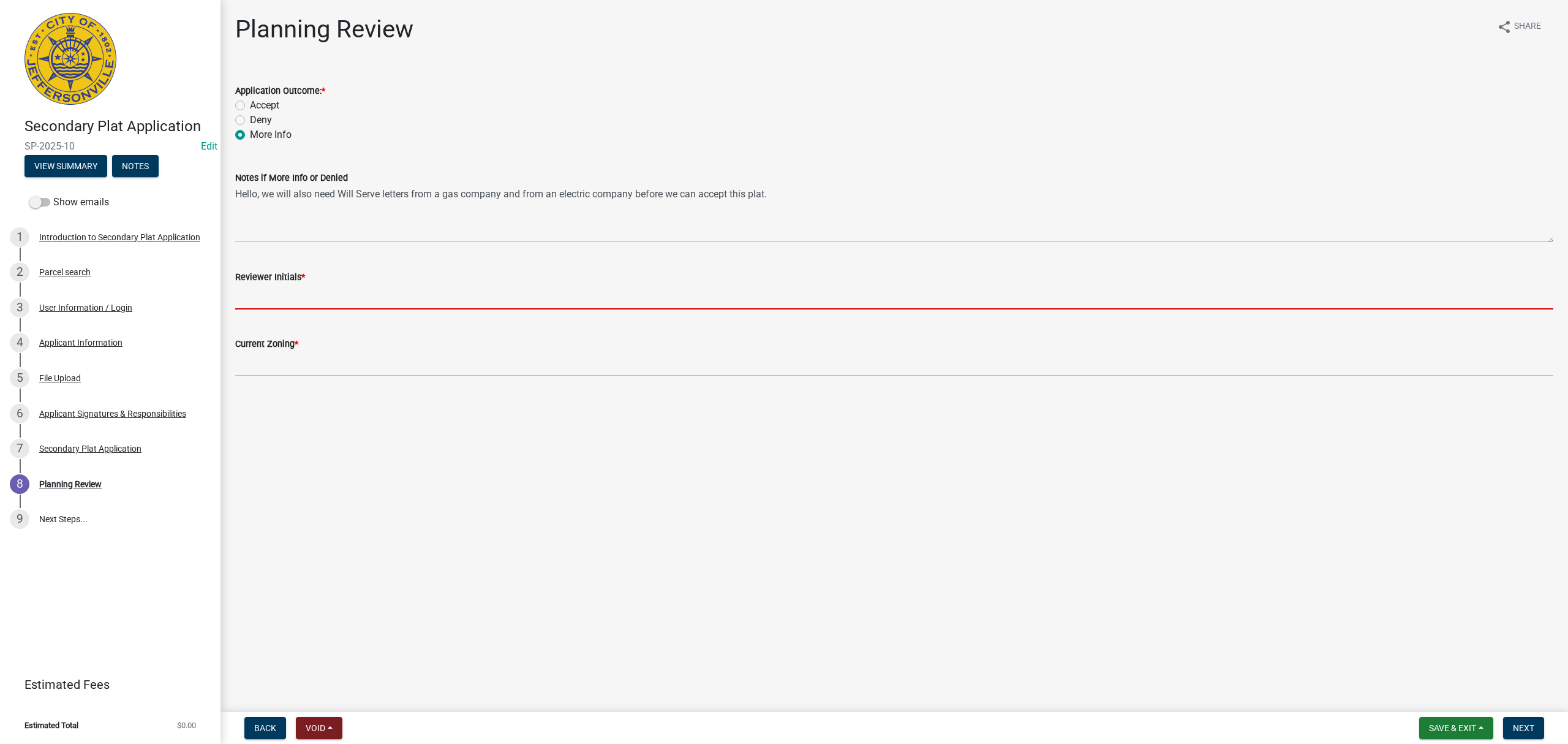
type input "STS"
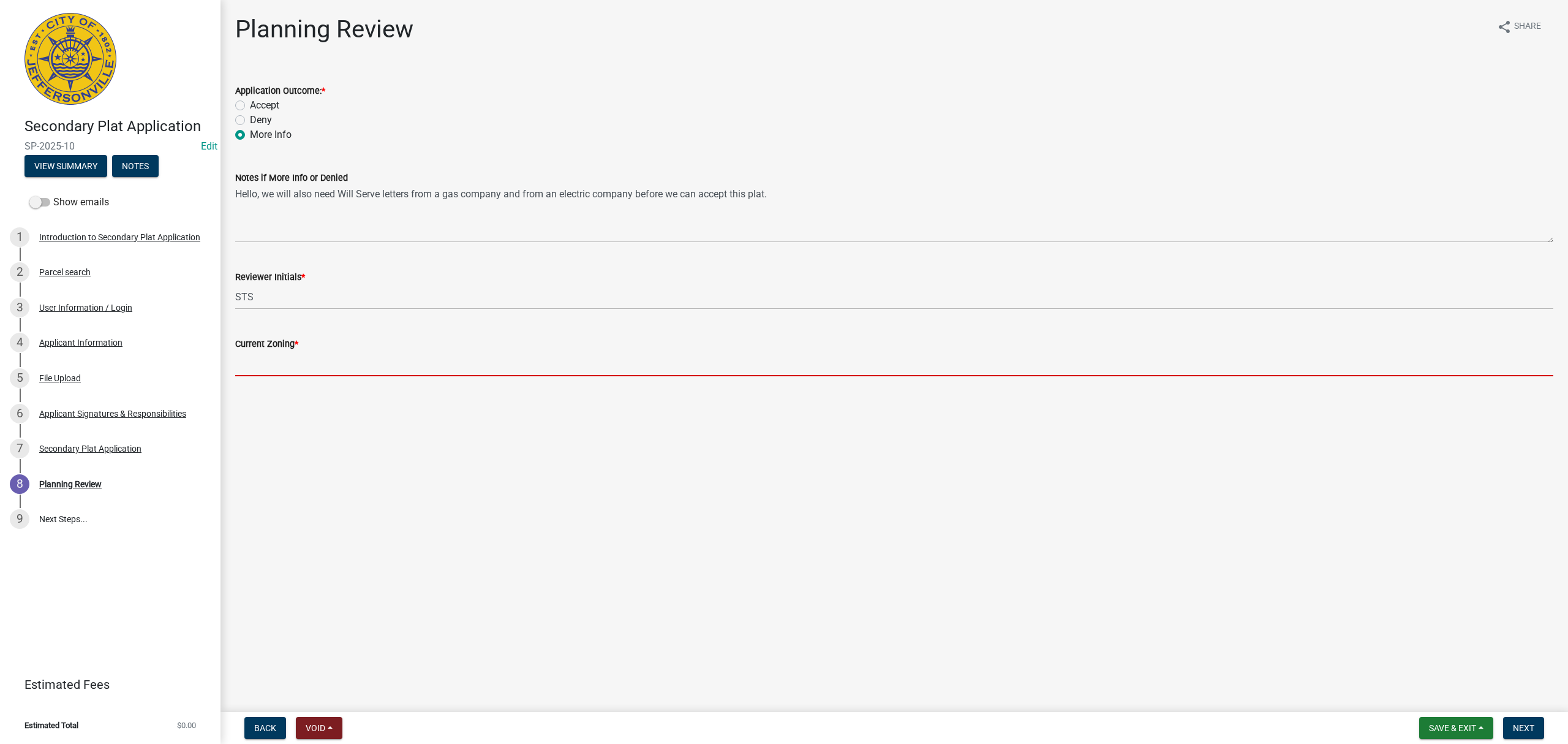
click at [327, 368] on input "Current Zoning *" at bounding box center [894, 364] width 1318 height 25
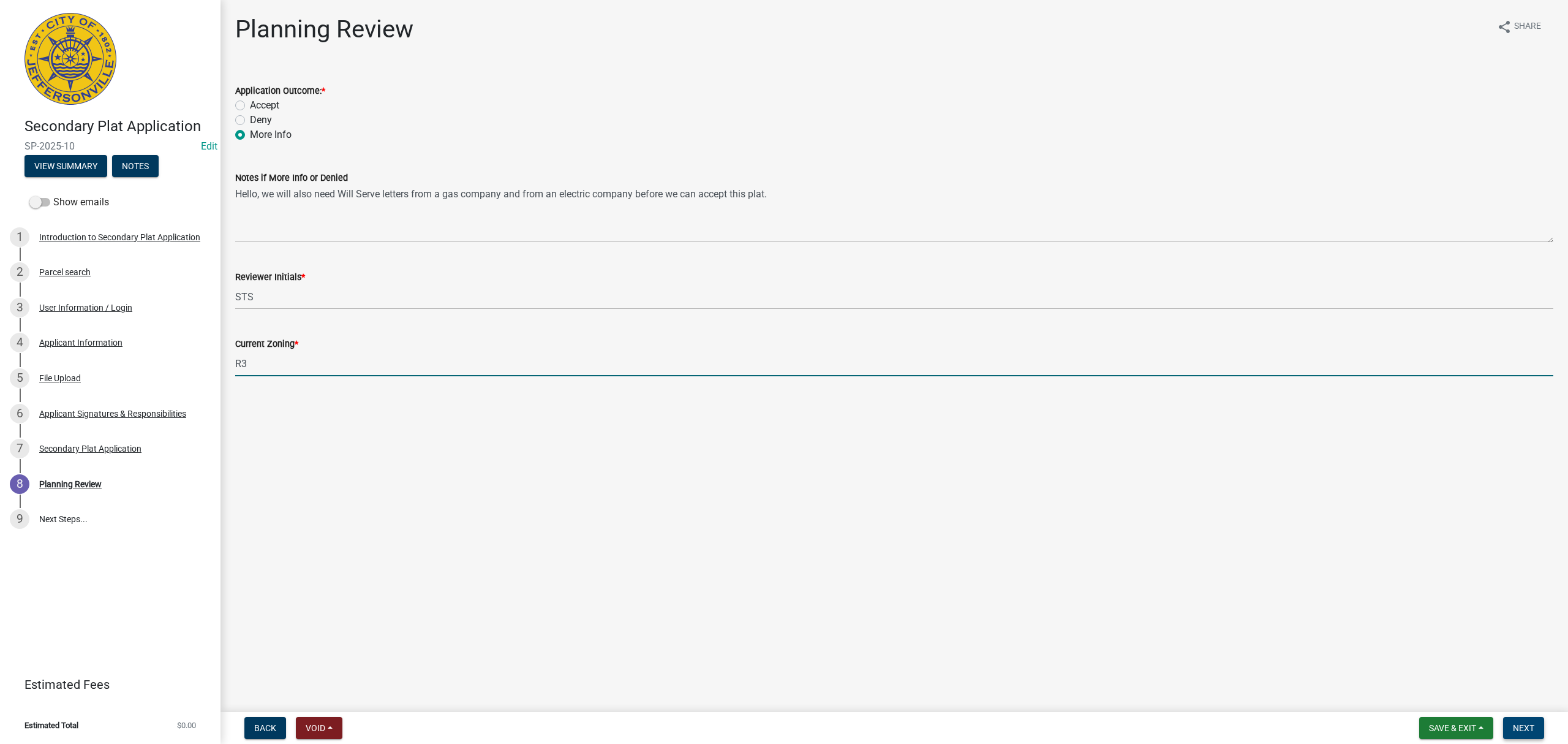
type input "R3"
click at [1526, 726] on span "Next" at bounding box center [1524, 728] width 22 height 10
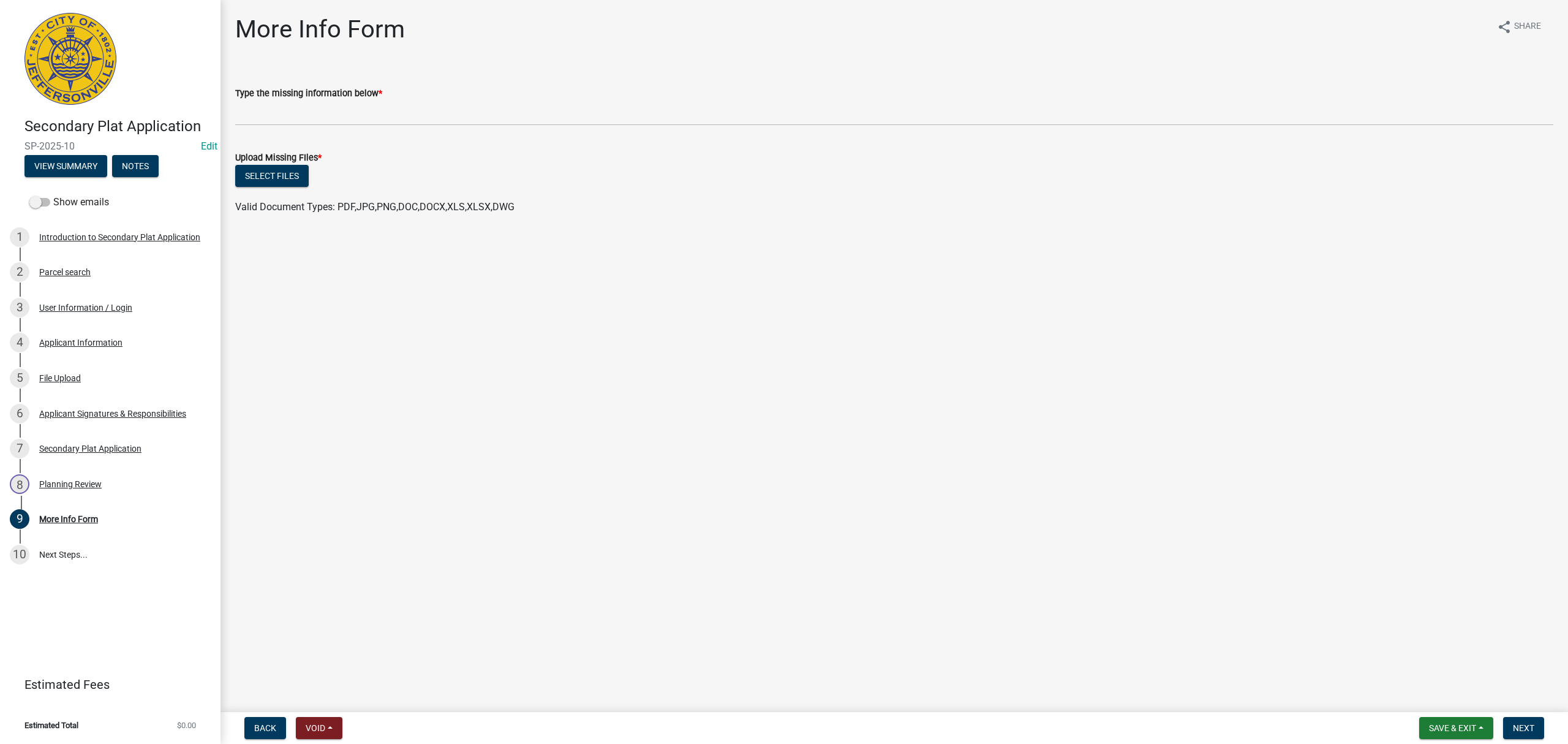
click at [1458, 716] on nav "Back Void Withdraw Lock Expire Void Save & Exit Save Save & Exit Next" at bounding box center [894, 728] width 1347 height 32
click at [1458, 719] on button "Save & Exit" at bounding box center [1456, 728] width 74 height 22
click at [1456, 697] on button "Save & Exit" at bounding box center [1444, 696] width 98 height 29
